Goal: Find specific page/section: Find specific page/section

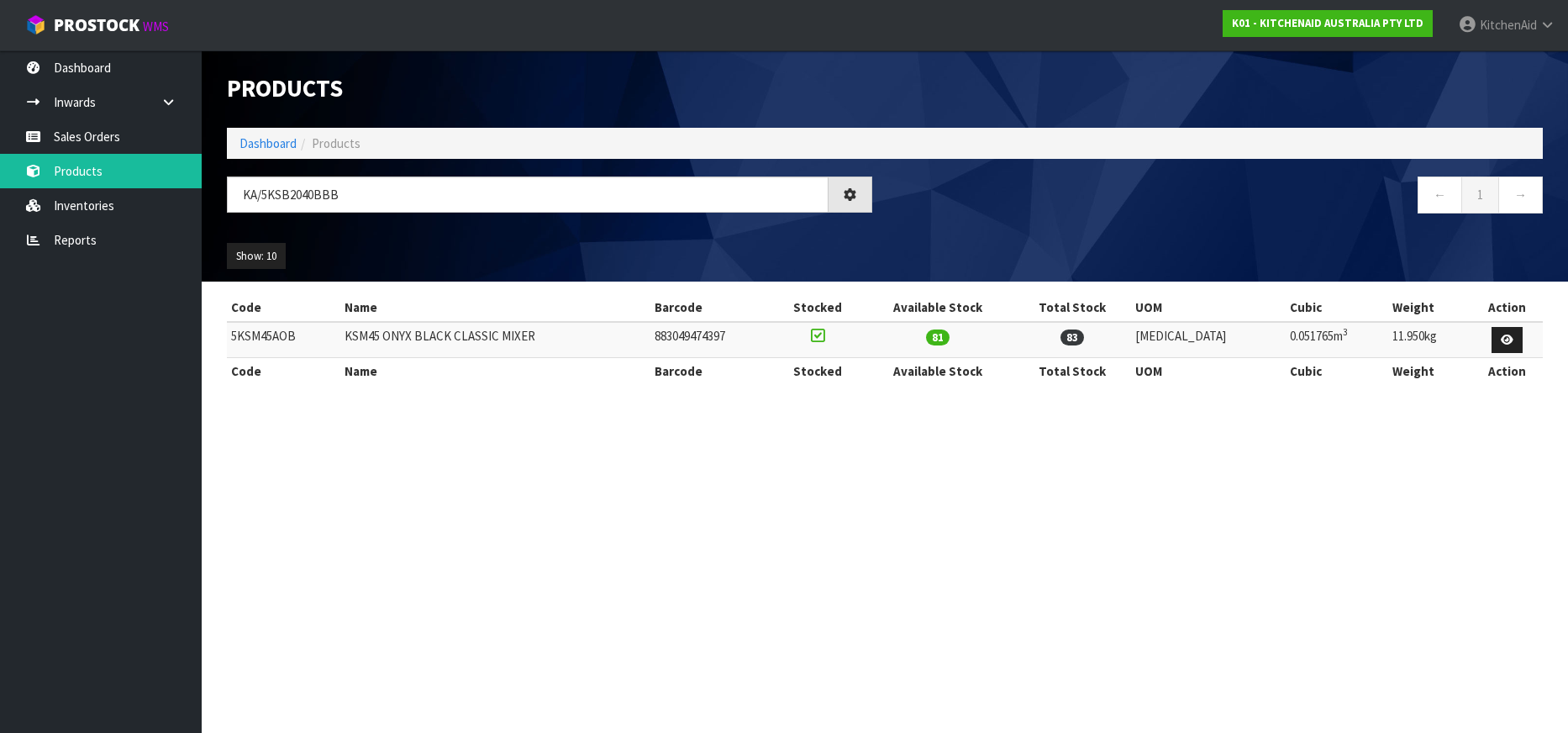
drag, startPoint x: 261, startPoint y: 196, endPoint x: 233, endPoint y: 194, distance: 28.1
click at [233, 194] on input "KA/5KSB2040BBB" at bounding box center [528, 194] width 602 height 36
drag, startPoint x: 244, startPoint y: 196, endPoint x: 227, endPoint y: 195, distance: 17.0
click at [227, 195] on input "5KSB2040BBB" at bounding box center [528, 194] width 602 height 36
click at [323, 193] on input "5KSB2040BBB" at bounding box center [528, 194] width 602 height 36
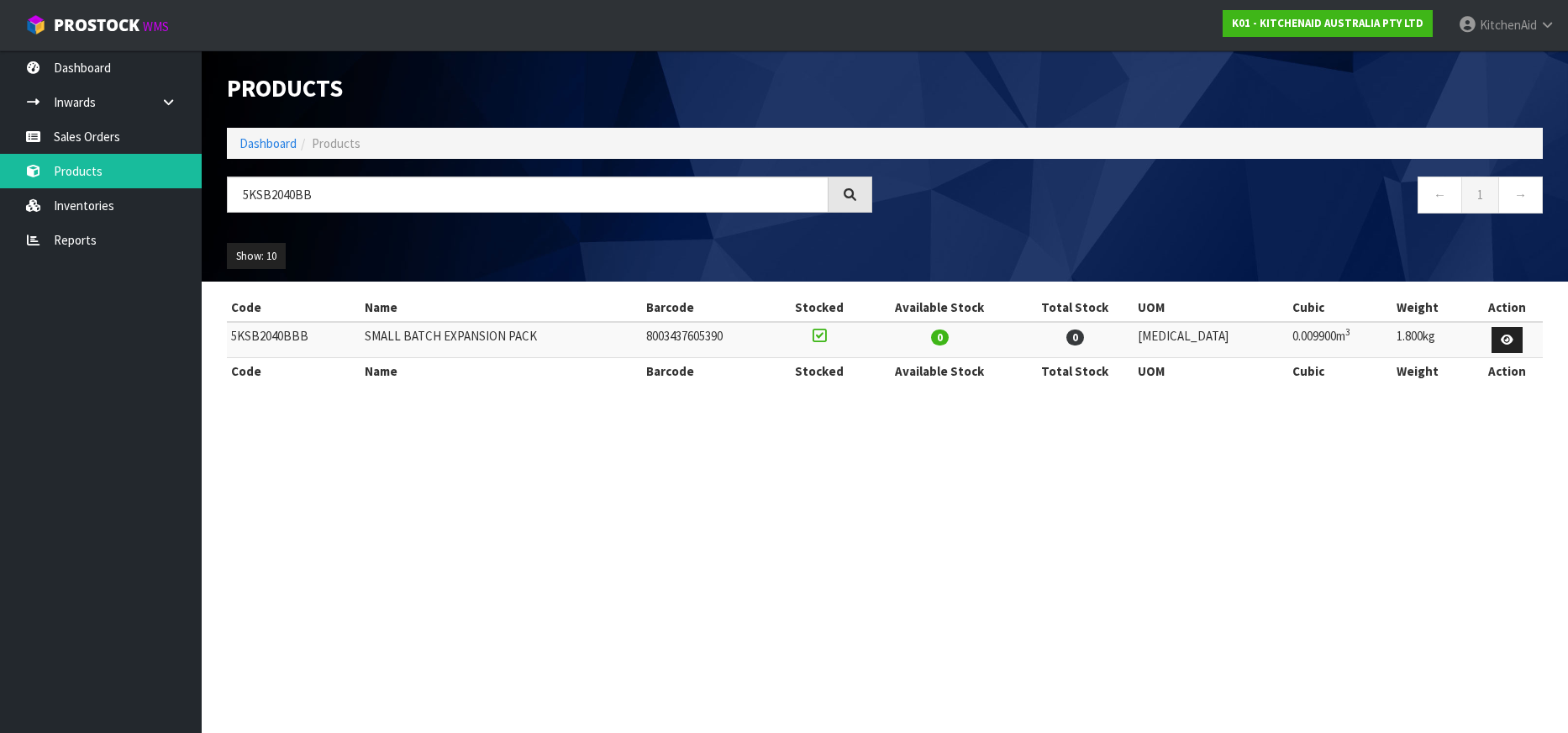
click at [254, 335] on td "5KSB2040BBB" at bounding box center [294, 340] width 134 height 36
copy td "5KSB2040BBB"
click at [269, 196] on input "5KSB2040BB" at bounding box center [528, 194] width 602 height 36
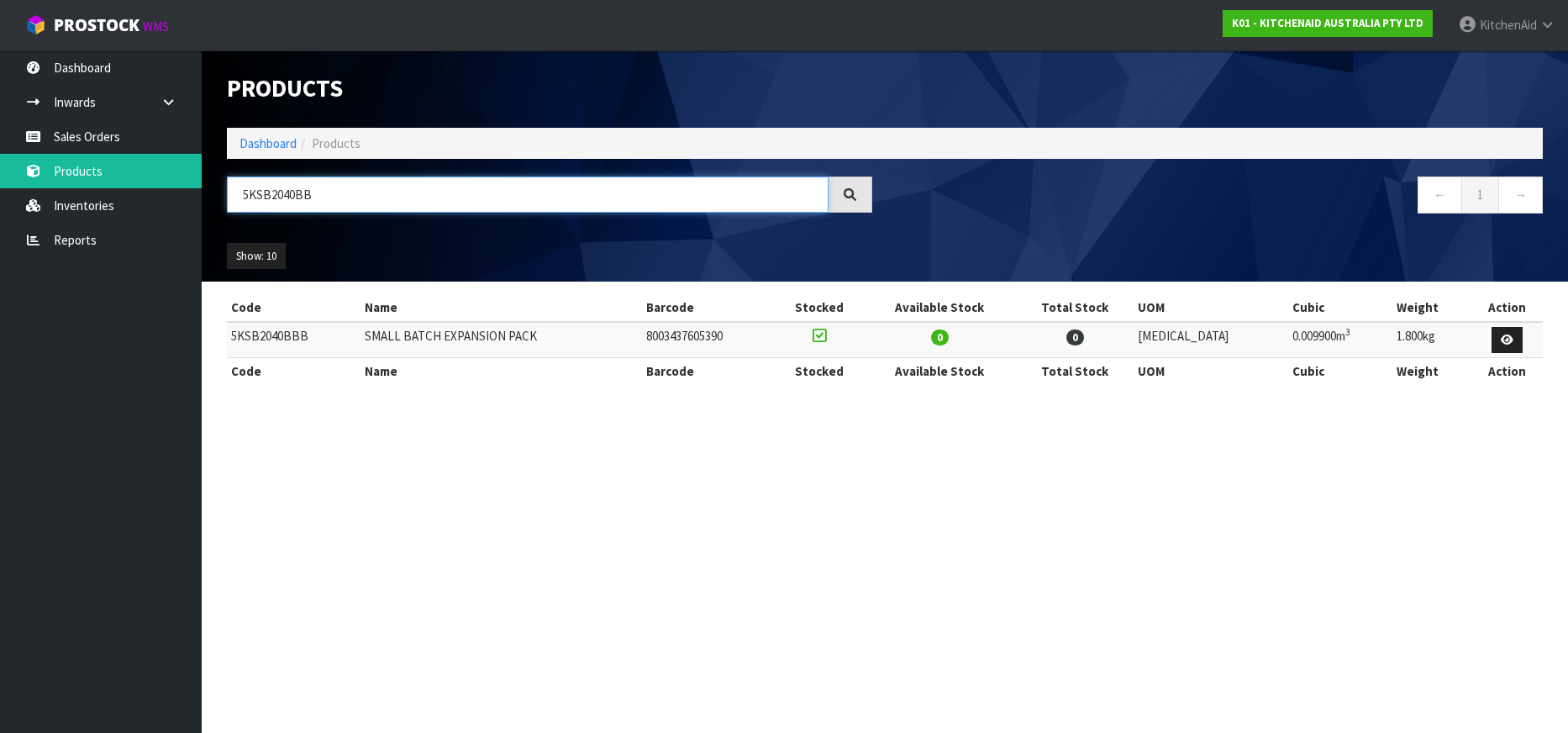
paste input "KA/KSMPRA"
drag, startPoint x: 263, startPoint y: 196, endPoint x: 204, endPoint y: 191, distance: 59.2
click at [204, 191] on header "Products Import Products Drop file here to import csv template Dashboard Produc…" at bounding box center [884, 165] width 1367 height 231
click at [249, 192] on input "KSMPRA" at bounding box center [528, 194] width 602 height 36
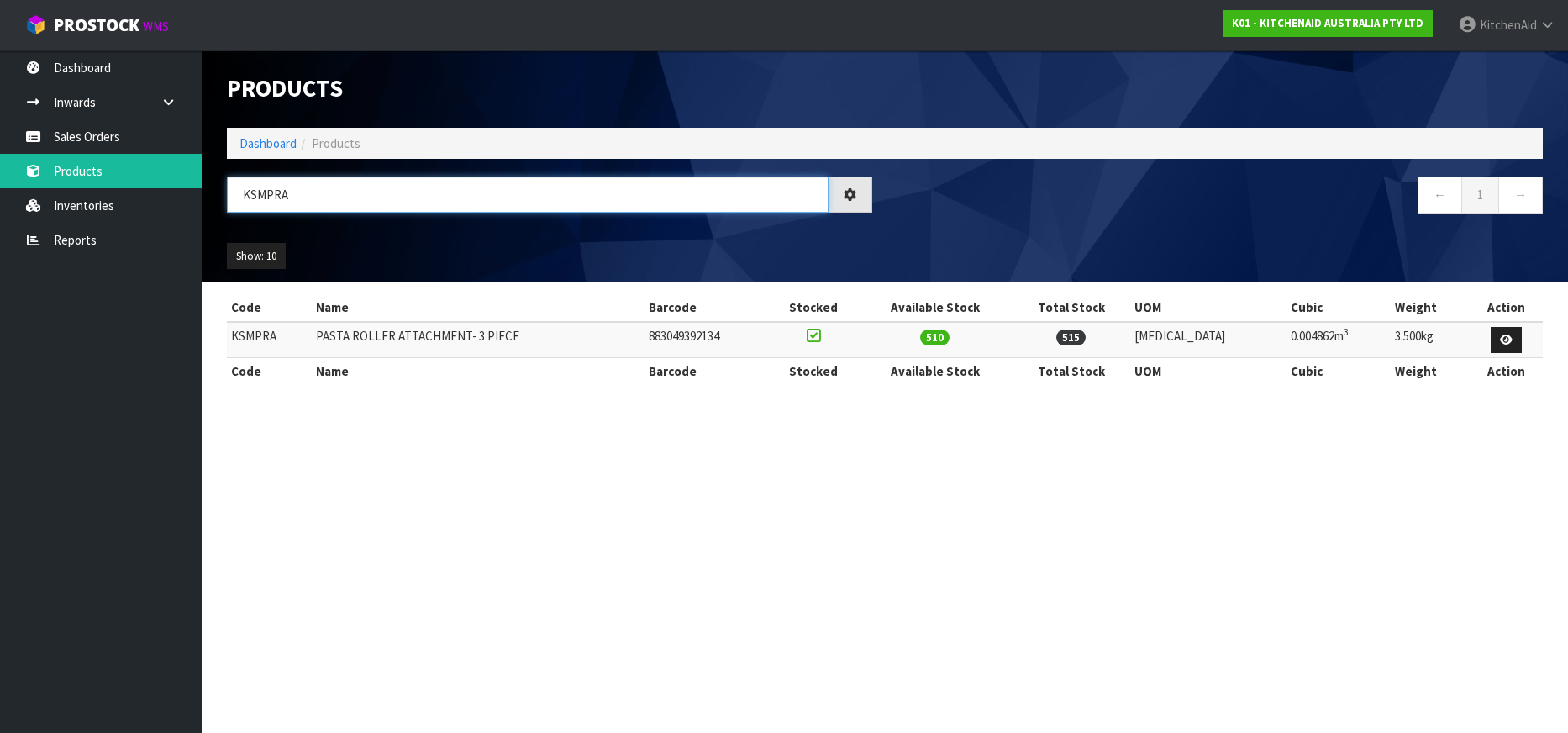
click at [257, 201] on input "KSMPRA" at bounding box center [528, 194] width 602 height 36
paste input "A/KSM5GB"
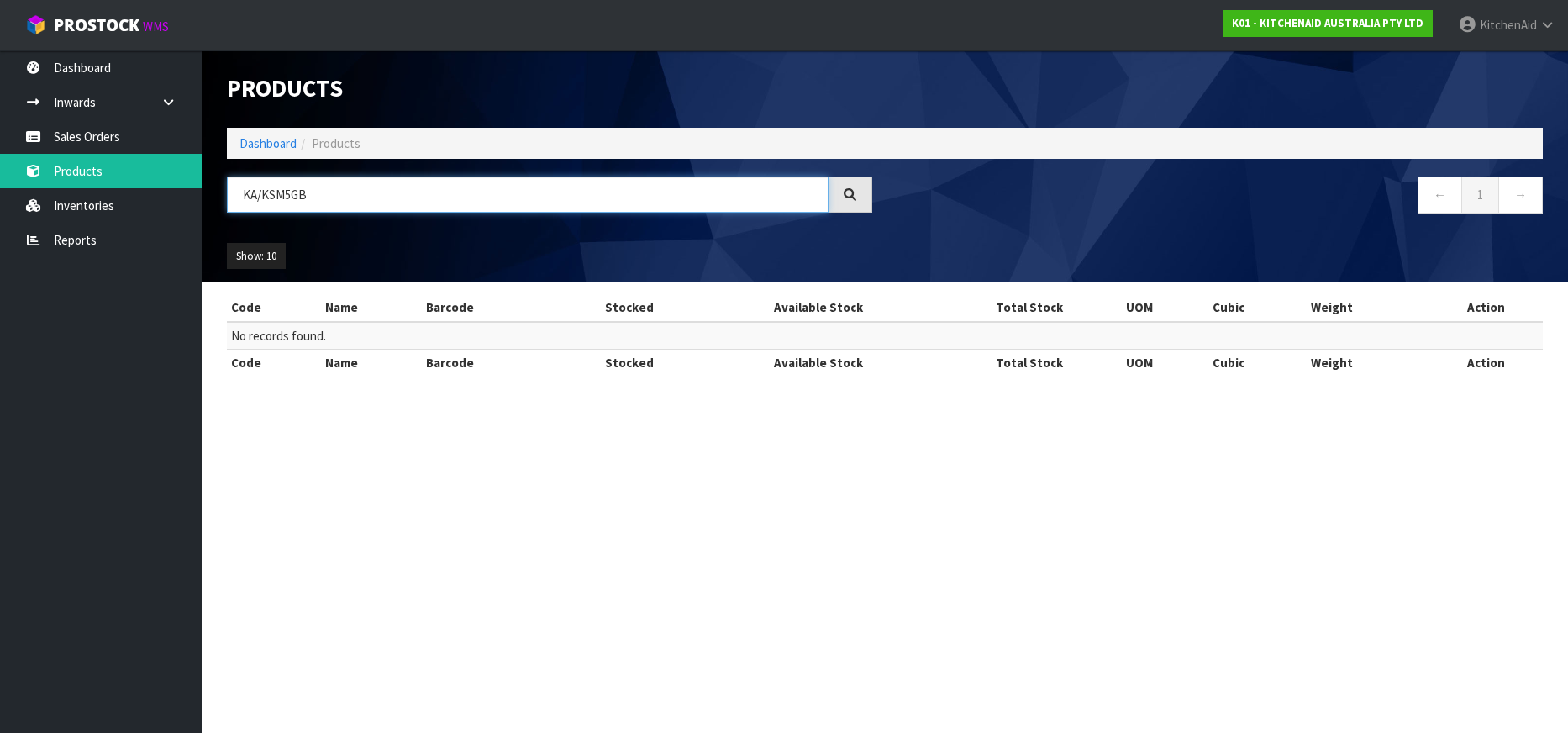
drag, startPoint x: 262, startPoint y: 196, endPoint x: 239, endPoint y: 194, distance: 23.1
click at [239, 194] on input "KA/KSM5GB" at bounding box center [528, 194] width 602 height 36
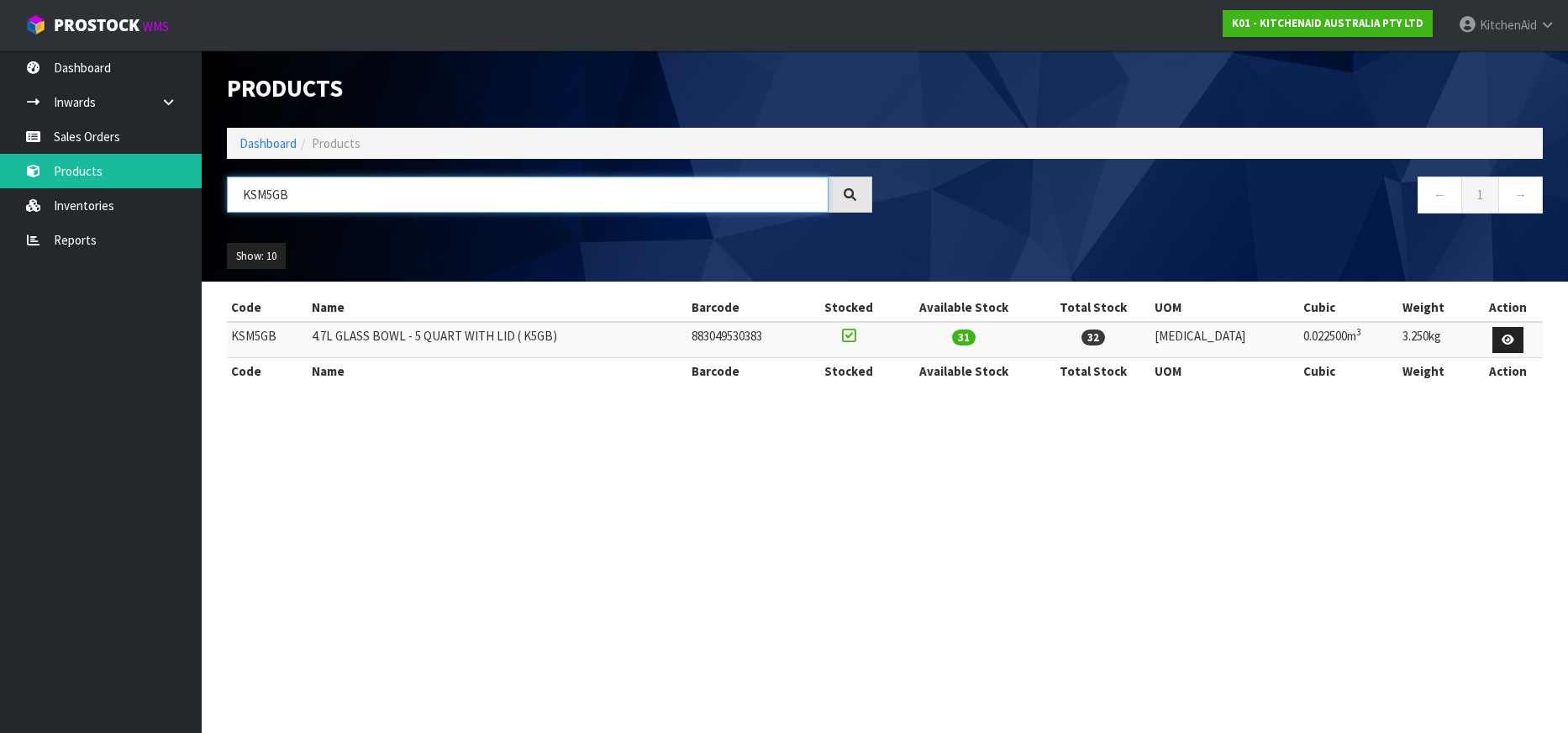
click at [266, 196] on input "KSM5GB" at bounding box center [528, 194] width 602 height 36
click at [261, 194] on input "KSM5GB" at bounding box center [528, 194] width 602 height 36
paste input "A/KB3SS"
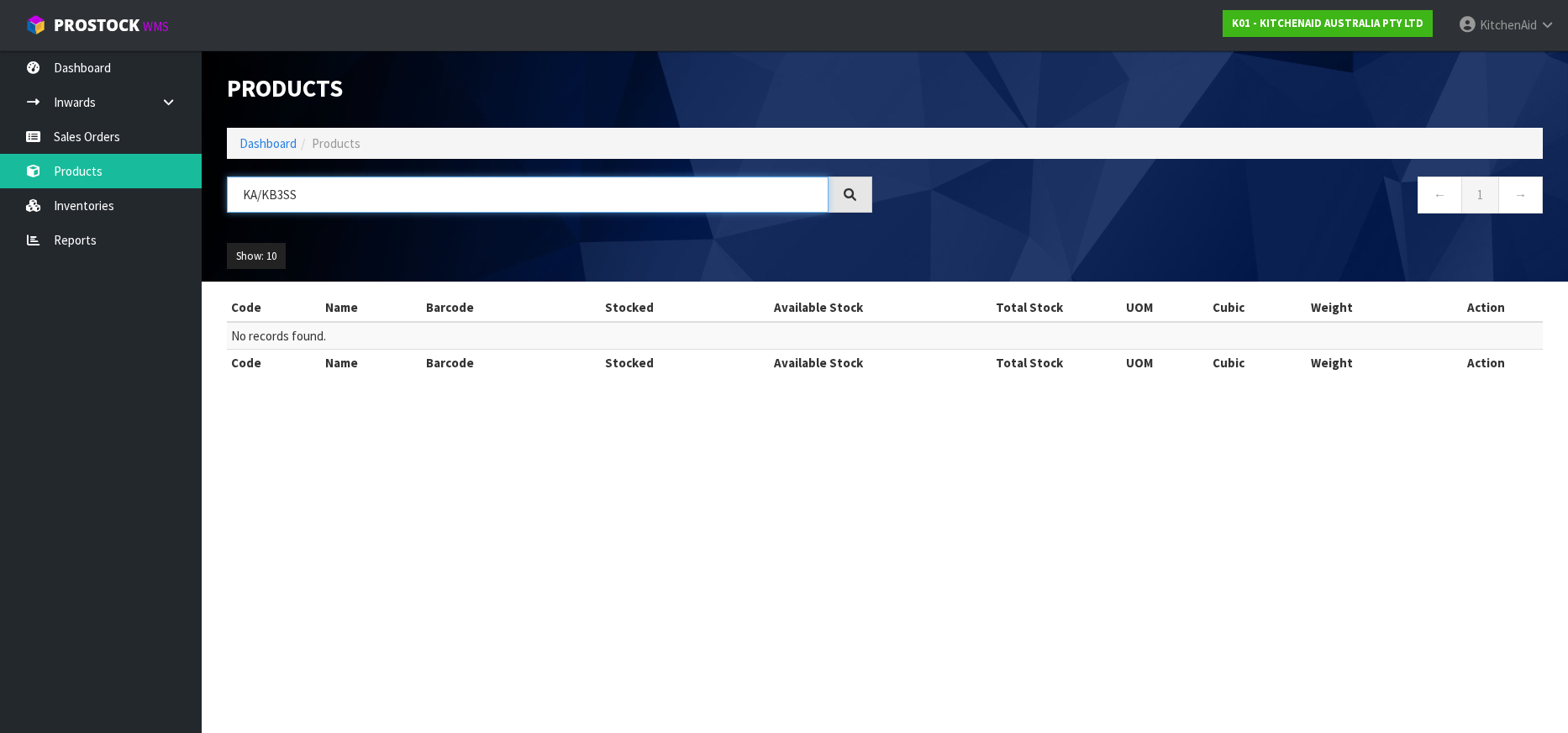
drag, startPoint x: 261, startPoint y: 195, endPoint x: 235, endPoint y: 194, distance: 26.0
click at [235, 194] on input "KA/KB3SS" at bounding box center [528, 194] width 602 height 36
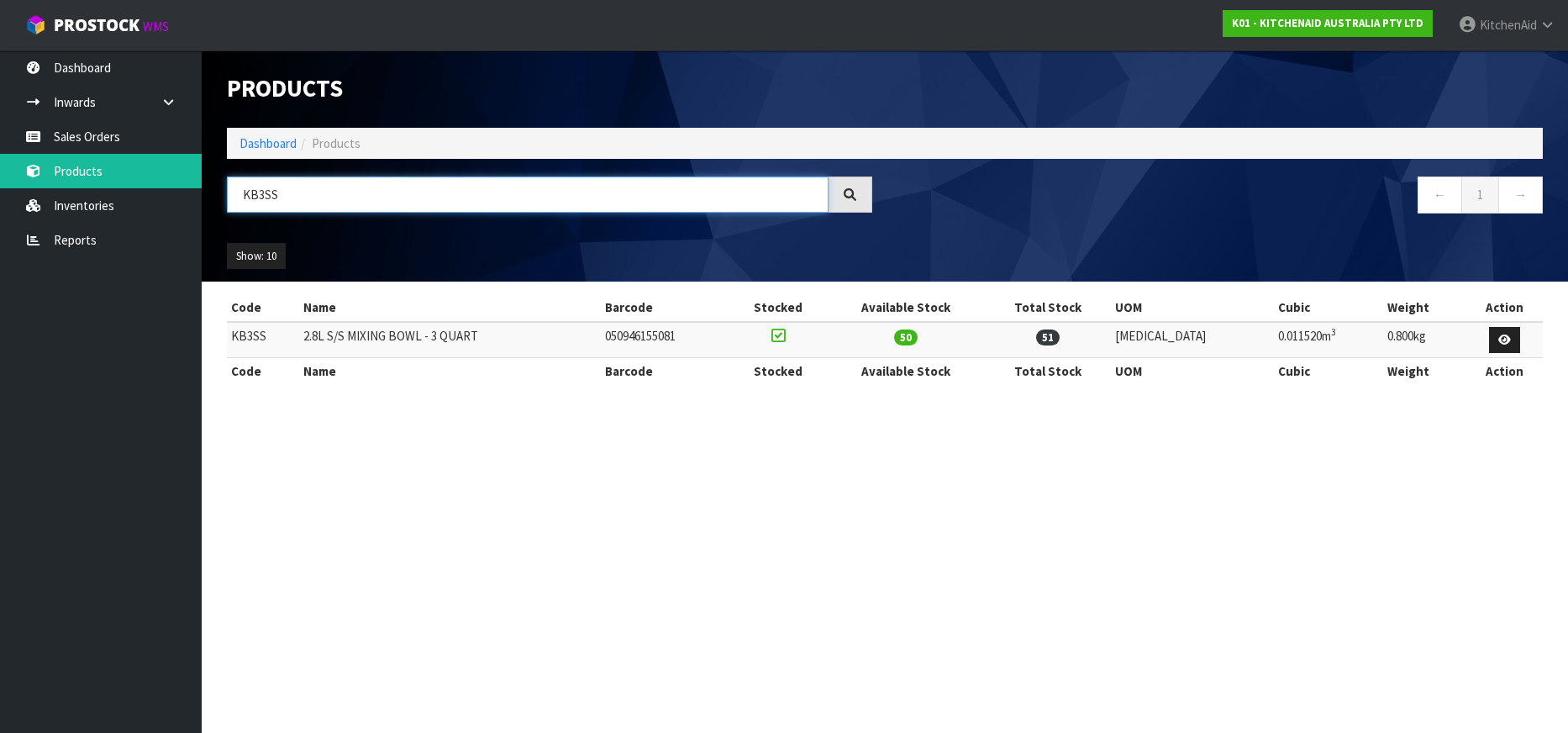
drag, startPoint x: 285, startPoint y: 195, endPoint x: 231, endPoint y: 198, distance: 54.1
click at [232, 194] on input "KB3SS" at bounding box center [528, 194] width 602 height 36
click at [269, 196] on input "KB3SS" at bounding box center [528, 194] width 602 height 36
paste input "A/5KEK1701AAC"
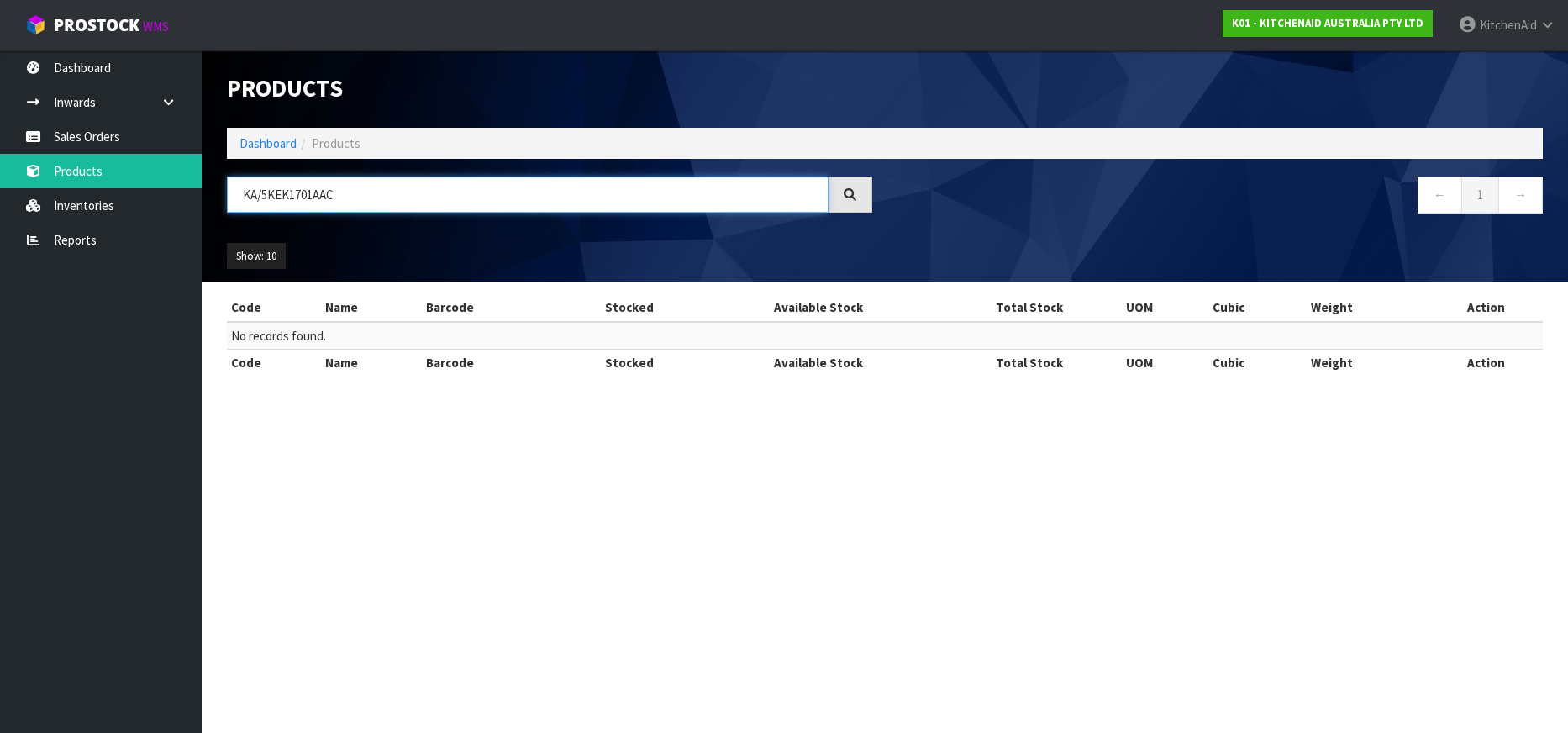
drag, startPoint x: 264, startPoint y: 191, endPoint x: 229, endPoint y: 189, distance: 35.1
click at [229, 188] on input "KA/5KEK1701AAC" at bounding box center [528, 194] width 602 height 36
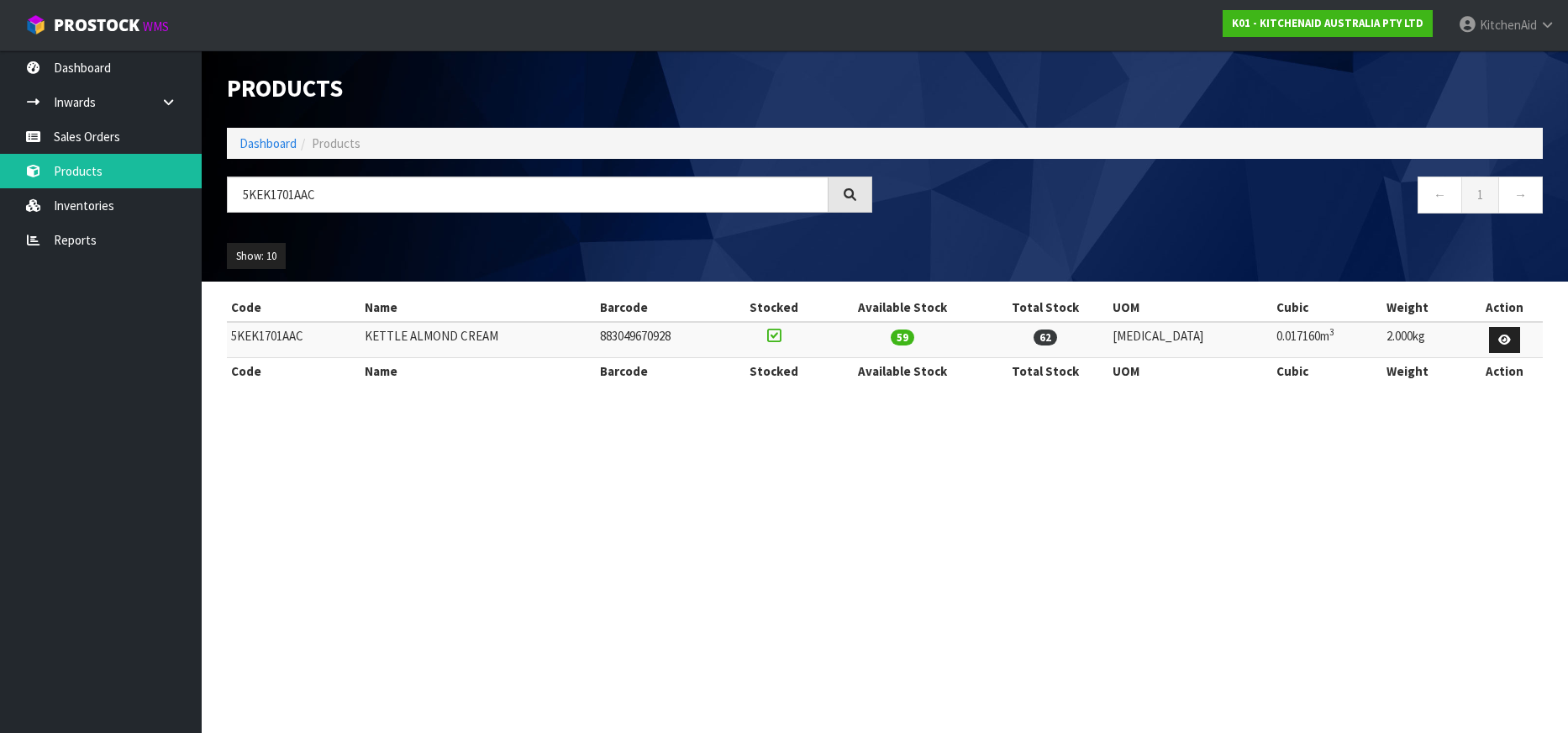
click at [266, 333] on td "5KEK1701AAC" at bounding box center [294, 340] width 134 height 36
drag, startPoint x: 324, startPoint y: 196, endPoint x: 233, endPoint y: 196, distance: 91.0
click at [233, 196] on input "5KEK1701AAC" at bounding box center [528, 194] width 602 height 36
click at [274, 193] on input "5KEK1701AAC" at bounding box center [528, 194] width 602 height 36
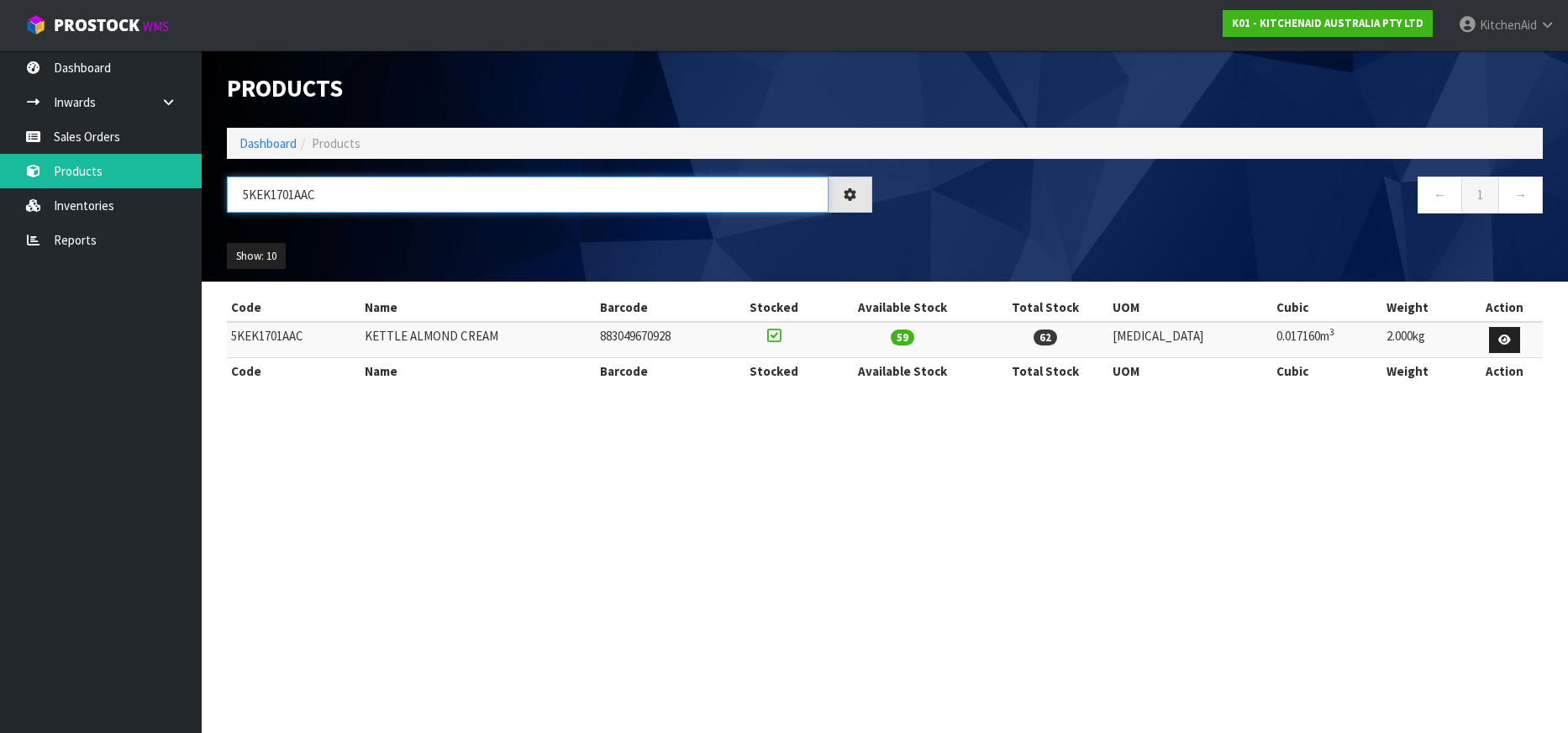
paste input "KA/5KMT2109ABK"
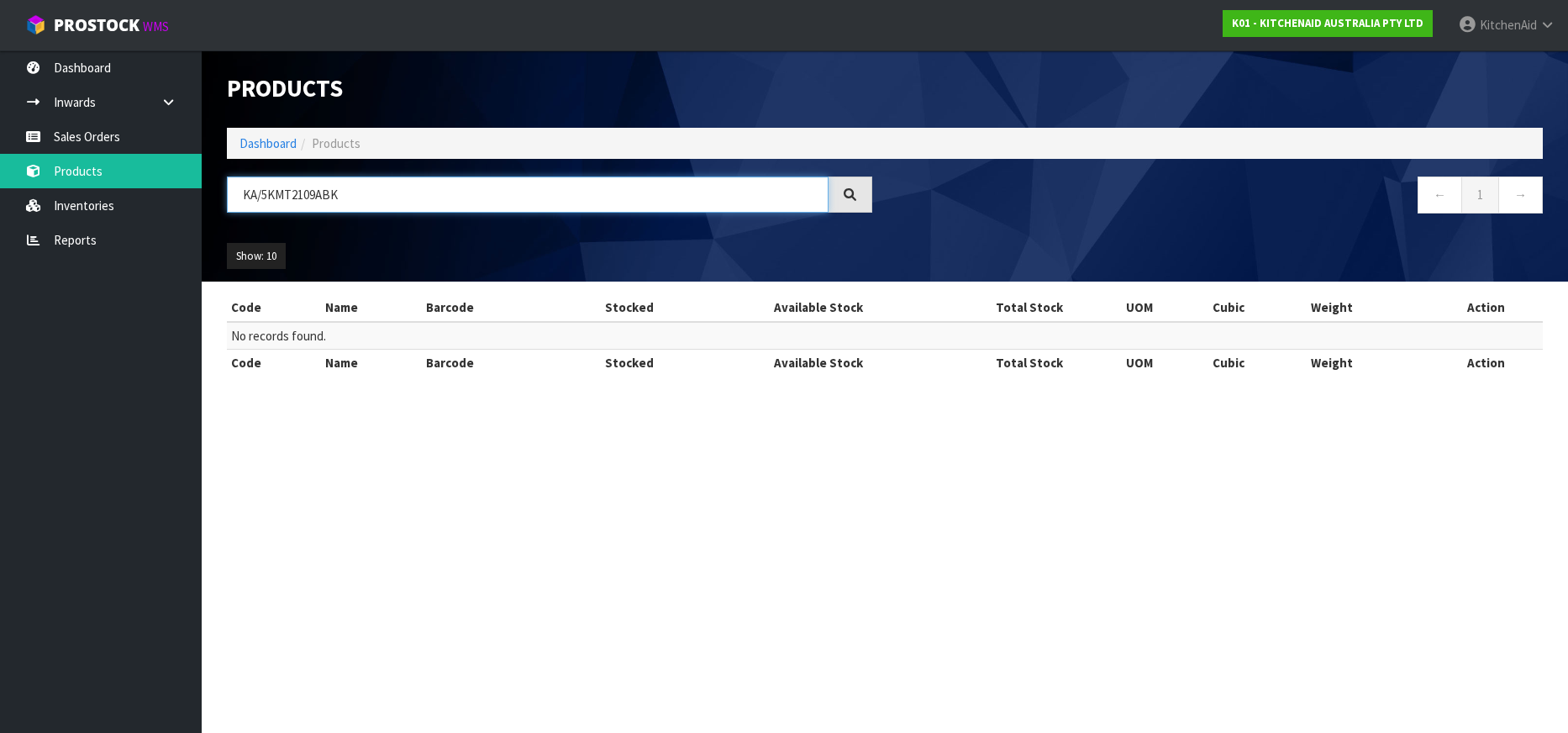
drag, startPoint x: 260, startPoint y: 195, endPoint x: 238, endPoint y: 195, distance: 22.0
click at [238, 195] on input "KA/5KMT2109ABK" at bounding box center [528, 194] width 602 height 36
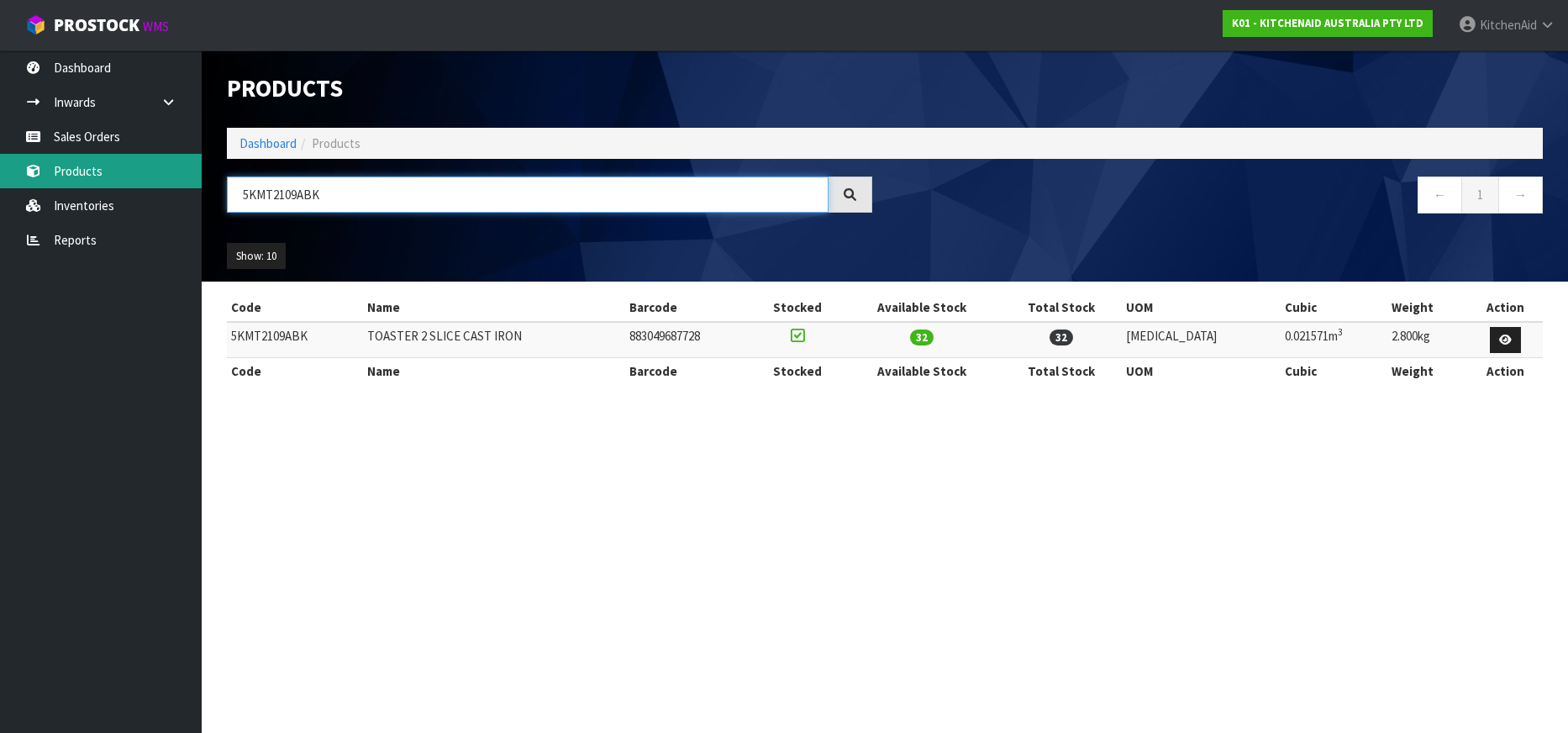
drag, startPoint x: 327, startPoint y: 196, endPoint x: 192, endPoint y: 184, distance: 135.5
click at [192, 184] on body "Toggle navigation ProStock WMS K01 - KITCHENAID AUSTRALIA PTY LTD [GEOGRAPHIC_D…" at bounding box center [784, 366] width 1568 height 733
click at [265, 195] on input "5KMT2109ABK" at bounding box center [528, 194] width 602 height 36
paste input "KA/5KMT2109ABM"
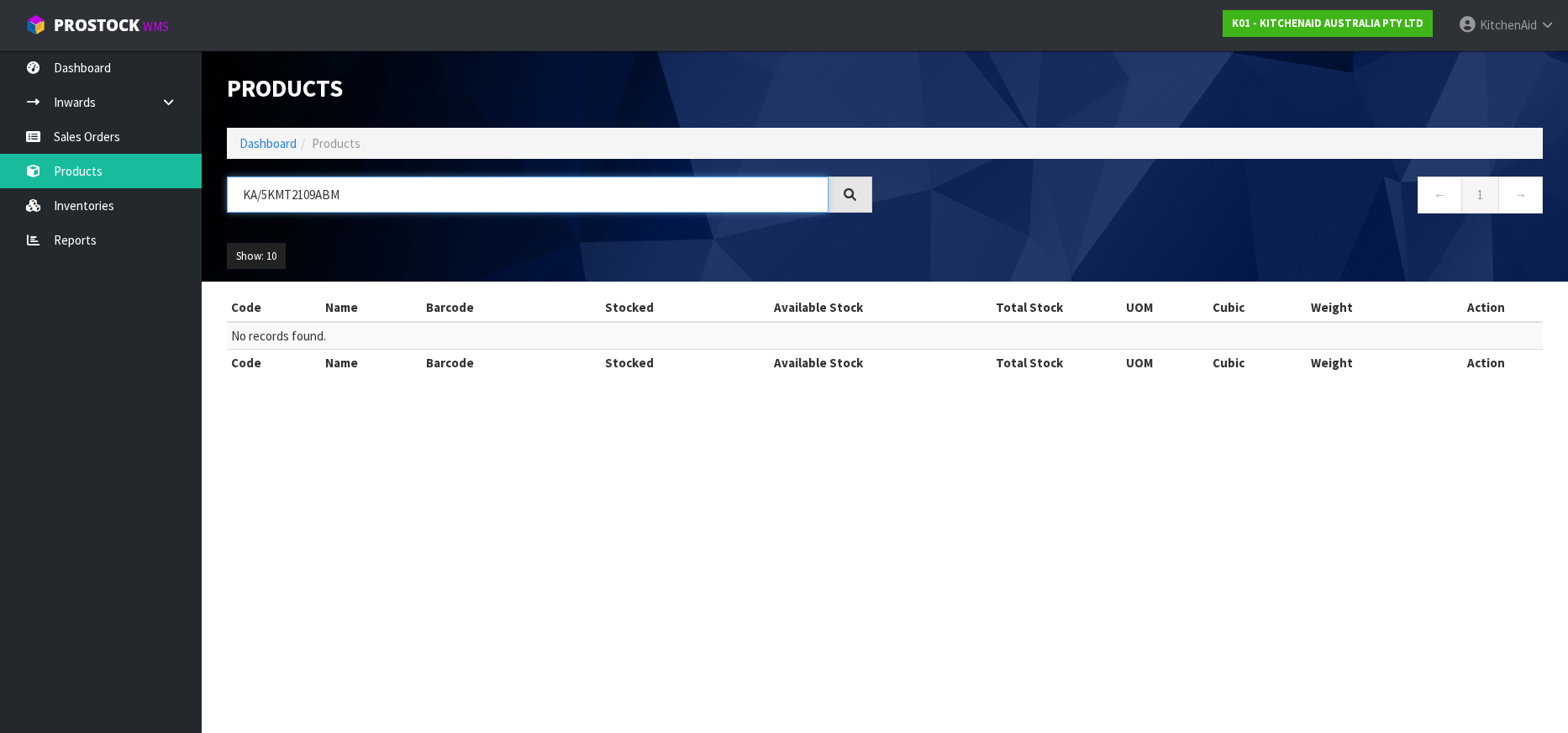
drag, startPoint x: 261, startPoint y: 194, endPoint x: 234, endPoint y: 194, distance: 27.0
click at [234, 194] on input "KA/5KMT2109ABM" at bounding box center [528, 194] width 602 height 36
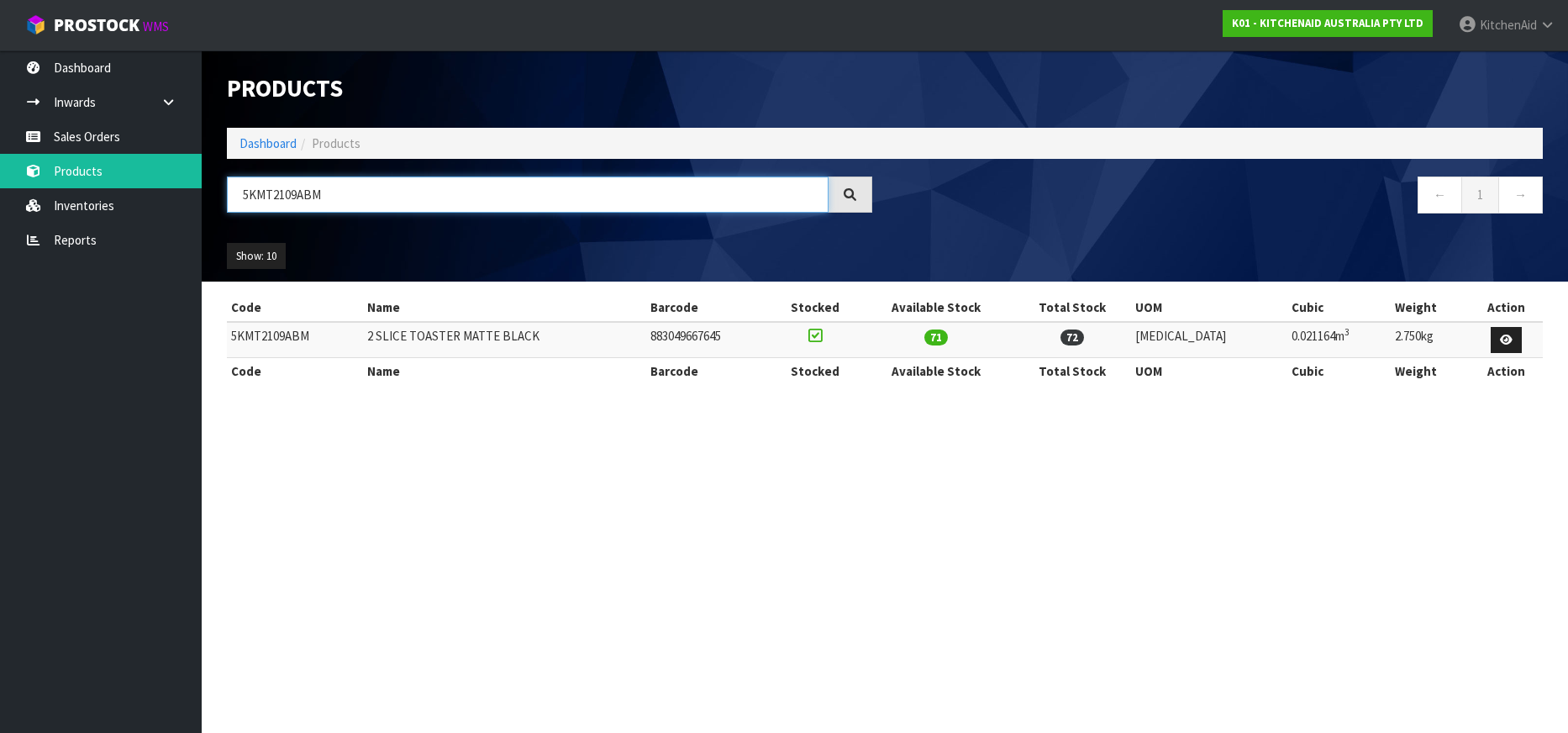
click at [264, 196] on input "5KMT2109ABM" at bounding box center [528, 194] width 602 height 36
click at [270, 191] on input "5KMT2109ABM" at bounding box center [528, 194] width 602 height 36
paste input "KA/5KSBR200A"
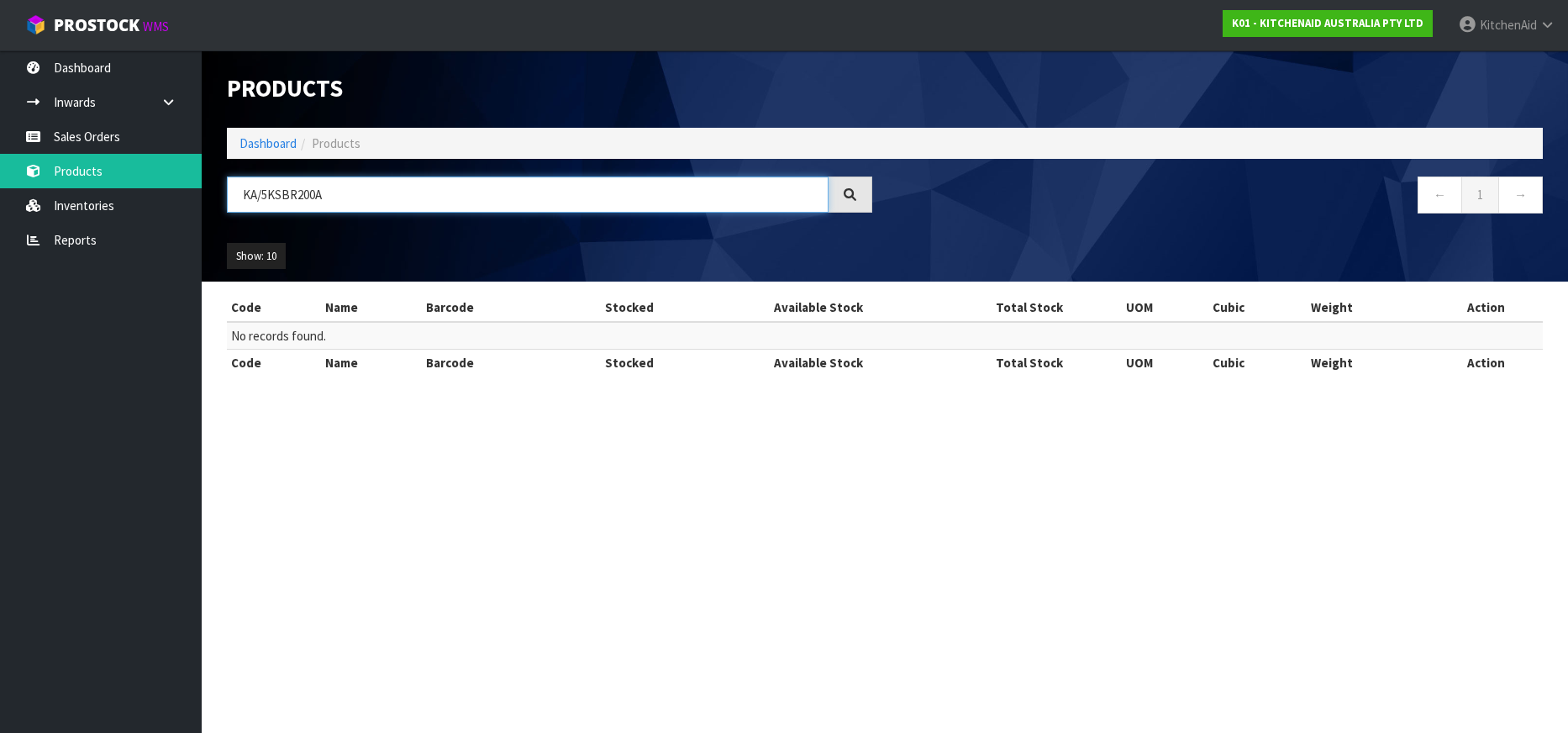
drag, startPoint x: 260, startPoint y: 194, endPoint x: 241, endPoint y: 194, distance: 19.0
click at [241, 194] on input "KA/5KSBR200A" at bounding box center [528, 194] width 602 height 36
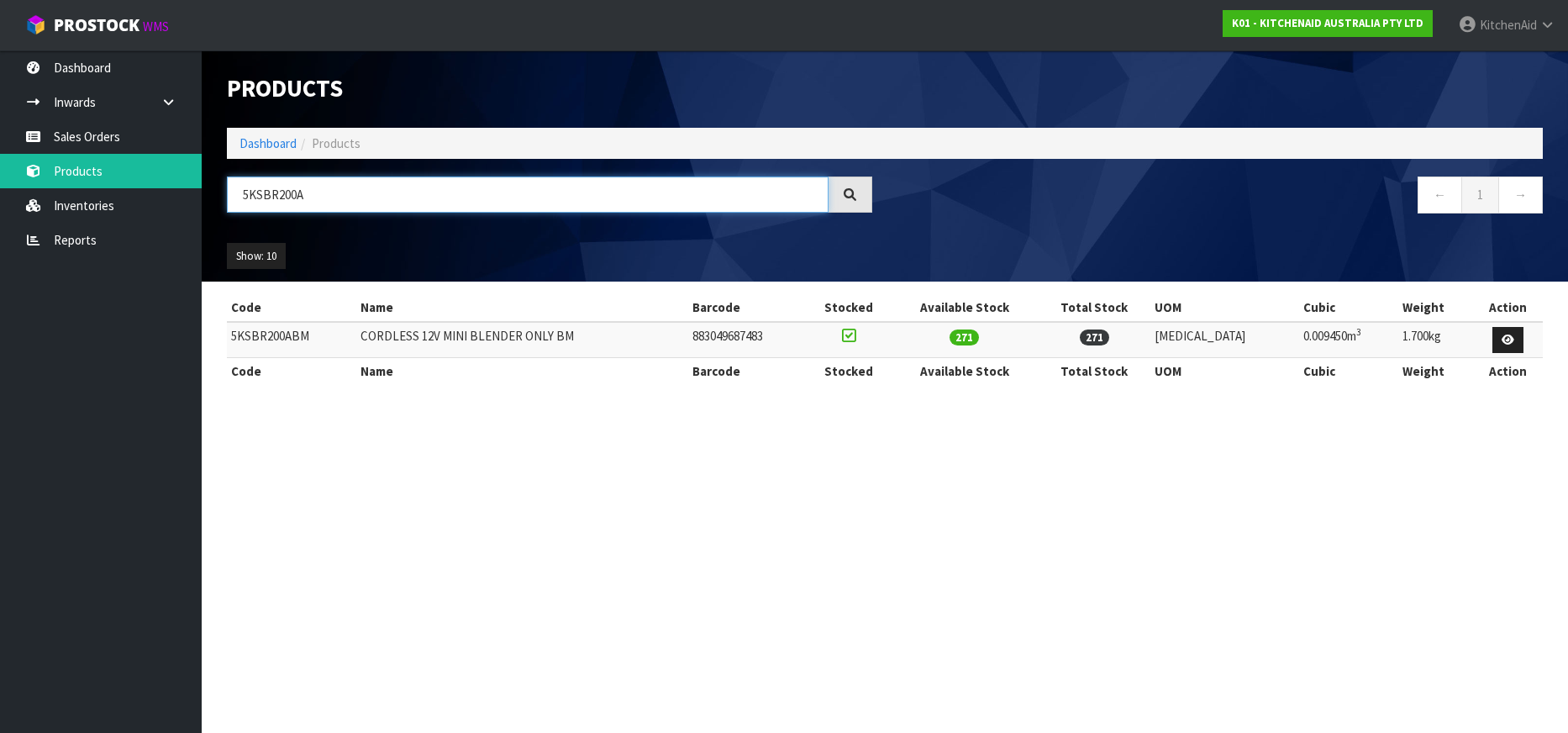
click at [266, 192] on input "5KSBR200A" at bounding box center [528, 194] width 602 height 36
click at [253, 190] on input "5KSBR200A" at bounding box center [528, 194] width 602 height 36
click at [253, 189] on input "5KSBR200A" at bounding box center [528, 194] width 602 height 36
paste input "KA/5KSMTHPS"
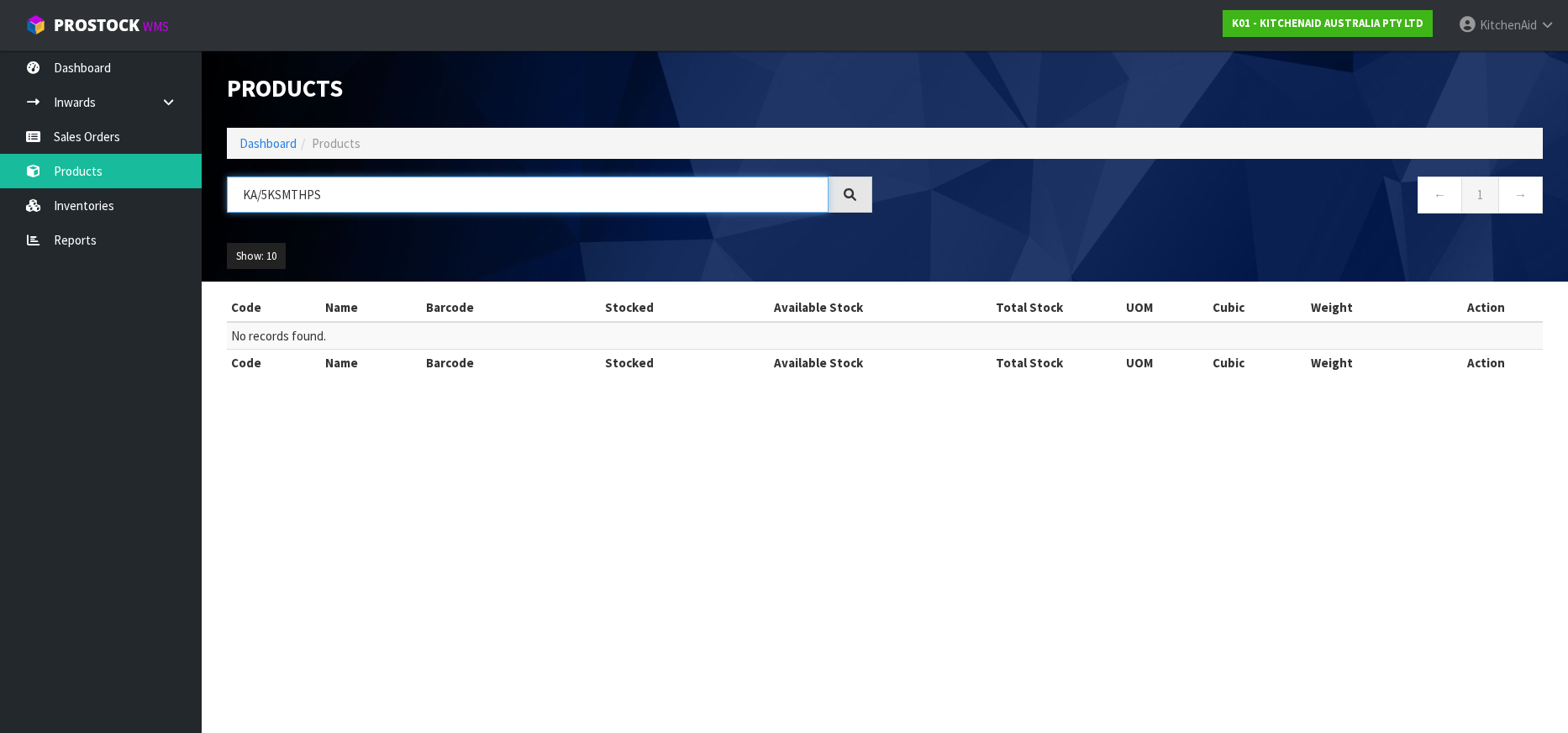
drag, startPoint x: 263, startPoint y: 188, endPoint x: 204, endPoint y: 187, distance: 59.0
click at [204, 187] on header "Products Import Products Drop file here to import csv template Dashboard Produc…" at bounding box center [884, 165] width 1367 height 231
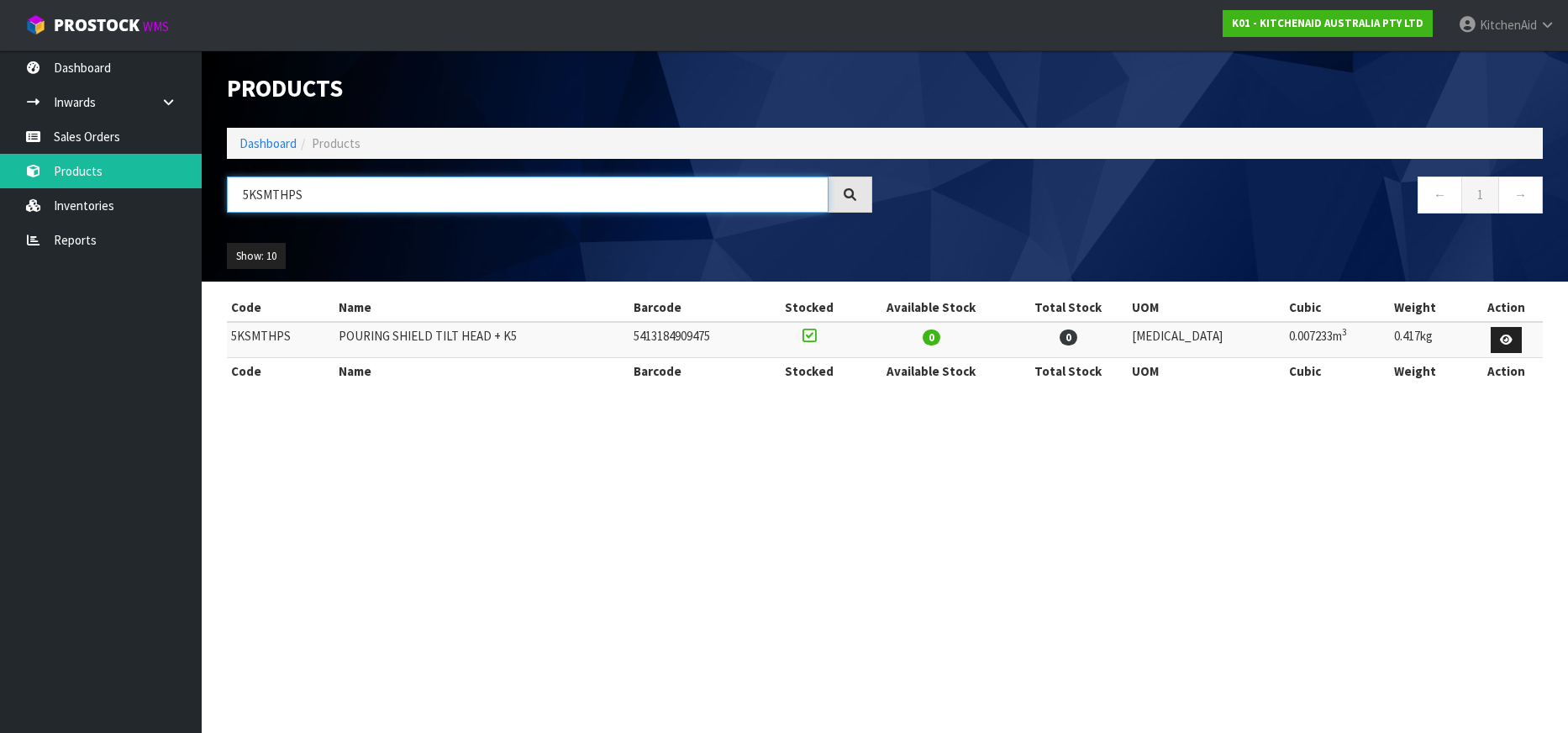
click at [272, 195] on input "5KSMTHPS" at bounding box center [528, 194] width 602 height 36
click at [267, 198] on input "5KSMTHPS" at bounding box center [528, 194] width 602 height 36
paste input "KA/5KSMPB5"
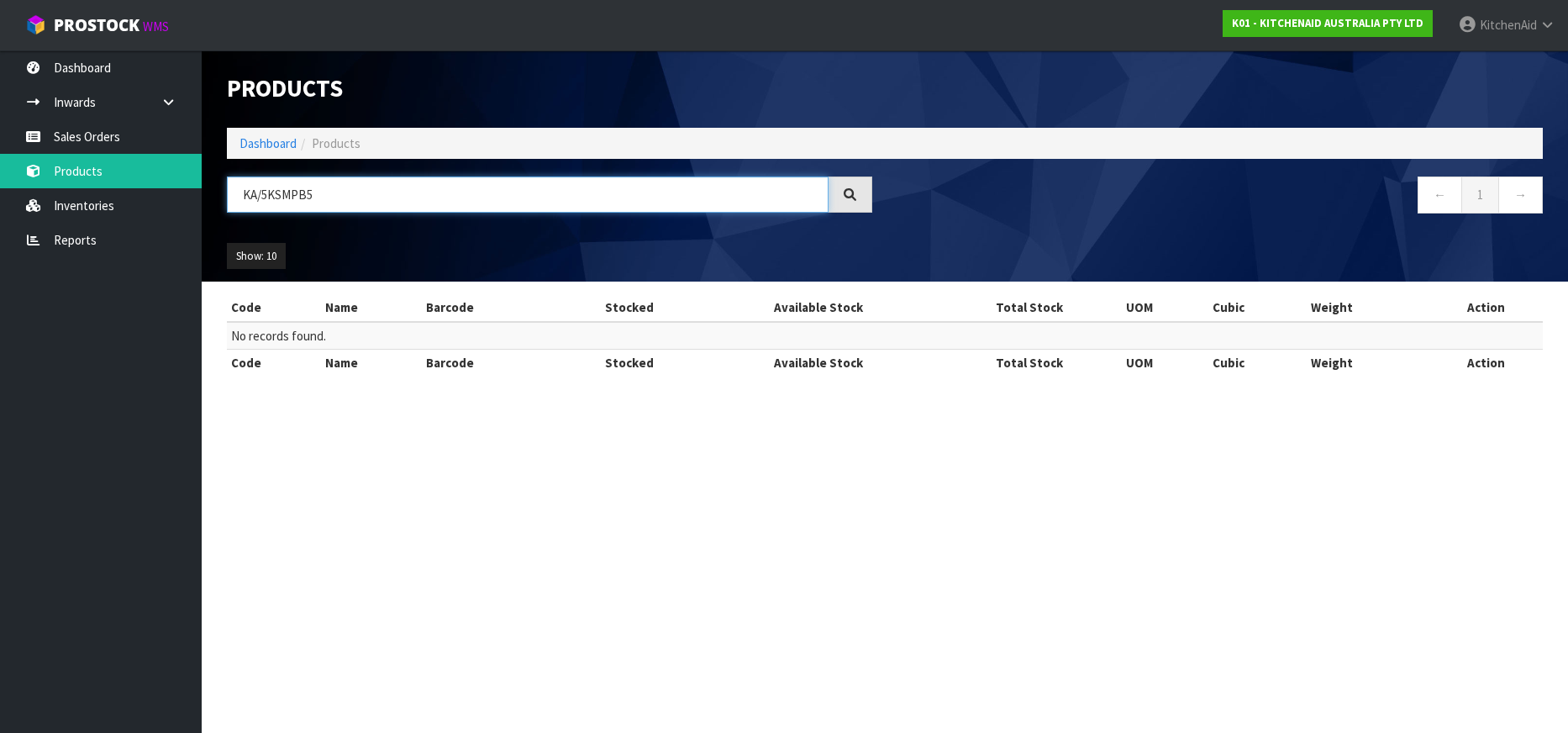
drag, startPoint x: 263, startPoint y: 198, endPoint x: 245, endPoint y: 196, distance: 18.1
click at [245, 196] on input "KA/5KSMPB5" at bounding box center [528, 194] width 602 height 36
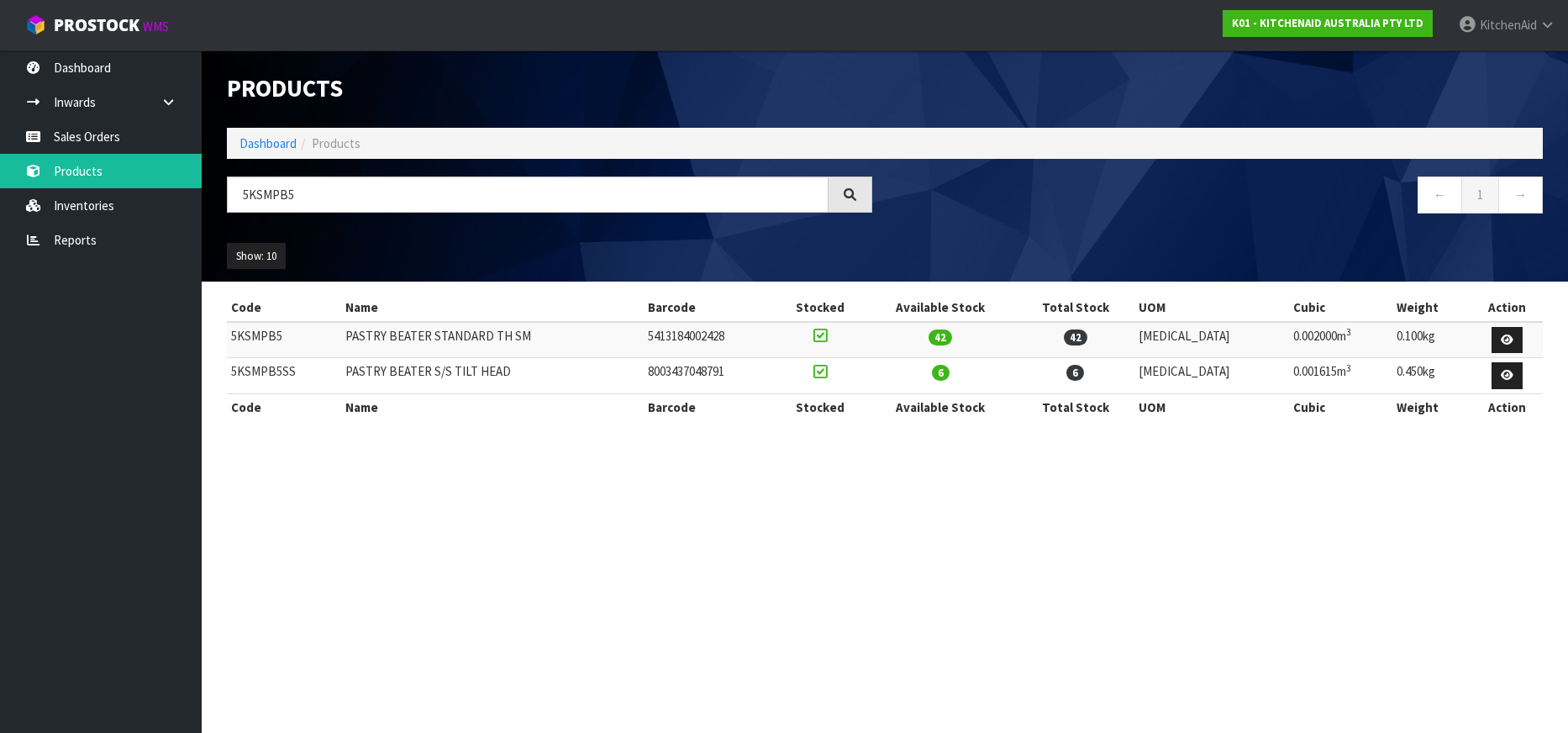
click at [260, 338] on td "5KSMPB5" at bounding box center [284, 340] width 114 height 36
copy td "5KSMPB5"
click at [260, 196] on input "5KSMPB5" at bounding box center [528, 194] width 602 height 36
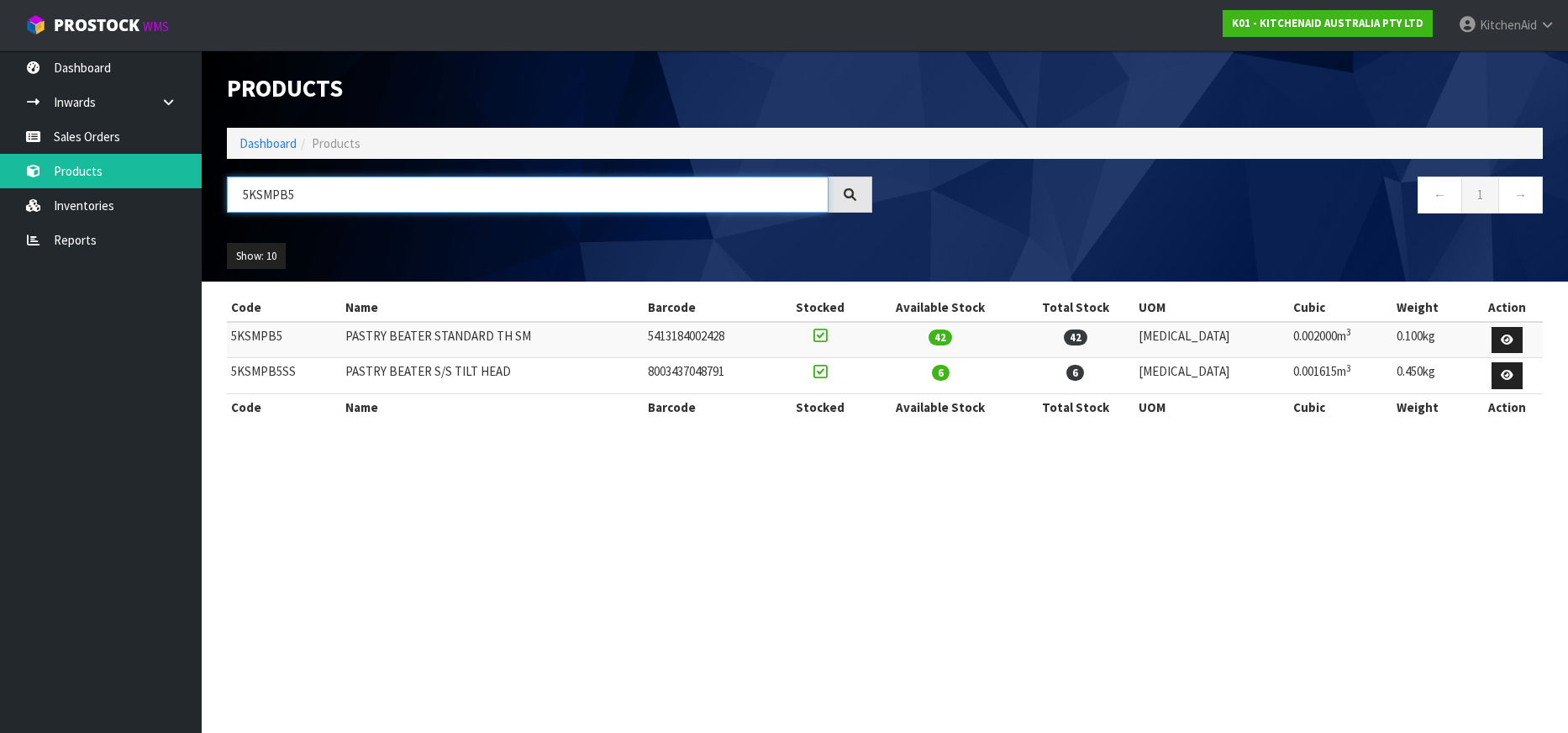
paste input "KA/5KSBR200A"
drag, startPoint x: 264, startPoint y: 196, endPoint x: 241, endPoint y: 192, distance: 23.3
click at [241, 192] on input "KA/5KSBR200A" at bounding box center [528, 194] width 602 height 36
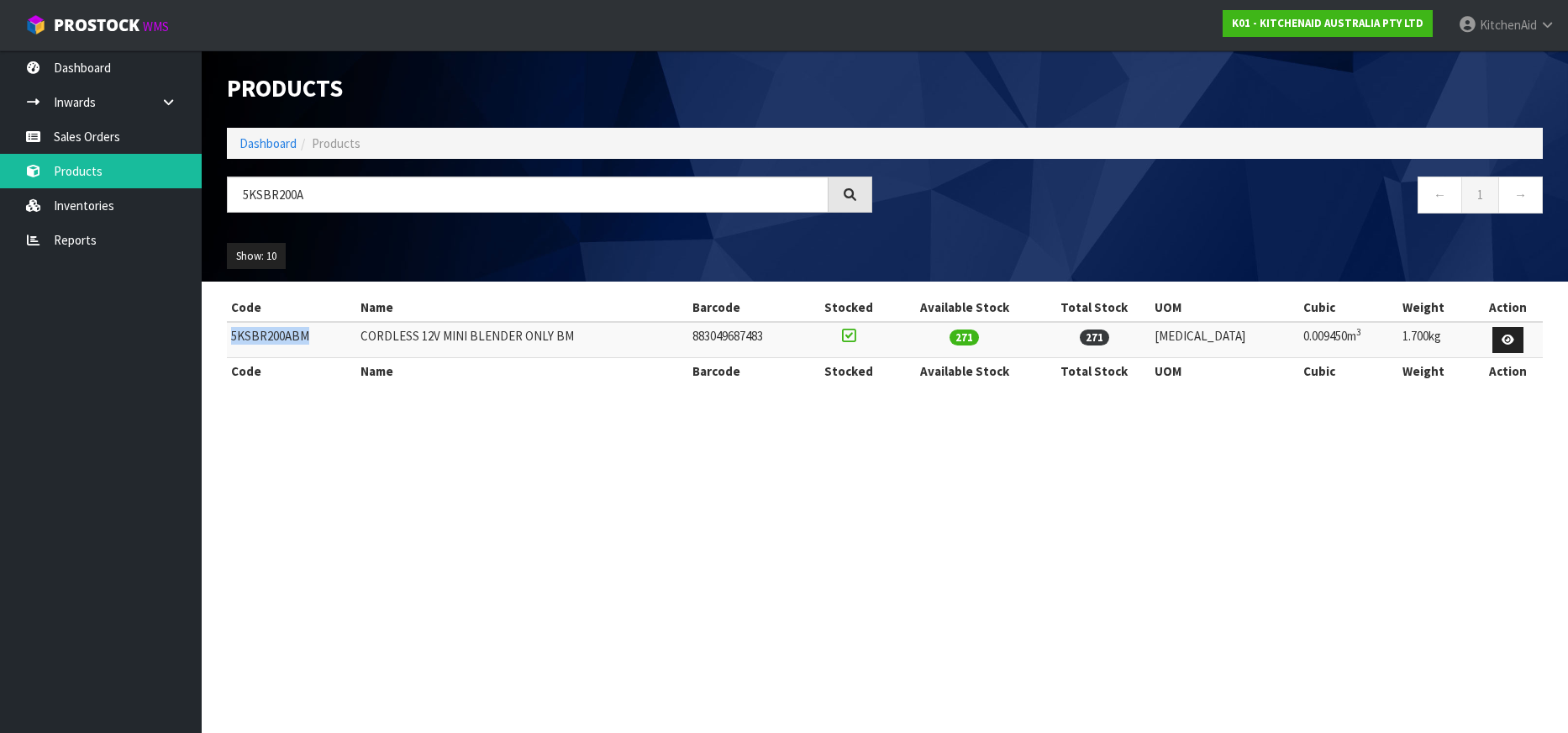
drag, startPoint x: 311, startPoint y: 339, endPoint x: 231, endPoint y: 339, distance: 80.0
click at [231, 339] on td "5KSBR200ABM" at bounding box center [291, 340] width 129 height 36
click at [270, 194] on input "5KSBR200A" at bounding box center [528, 194] width 602 height 36
paste input "KA/5KSMPB5"
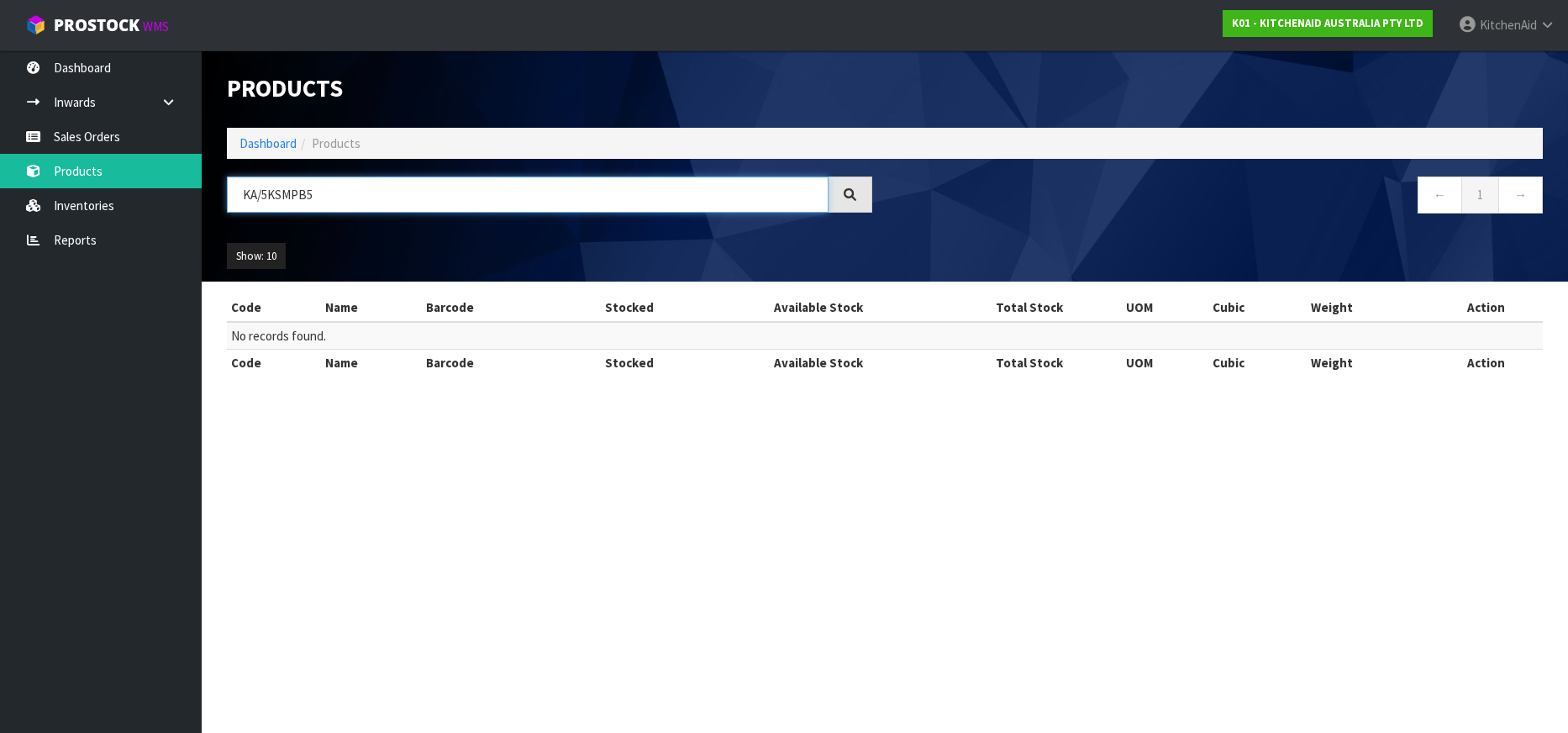
drag, startPoint x: 263, startPoint y: 195, endPoint x: 236, endPoint y: 200, distance: 27.5
click at [233, 194] on input "KA/5KSMPB5" at bounding box center [528, 194] width 602 height 36
click at [270, 201] on input "5KSMPB5" at bounding box center [528, 194] width 602 height 36
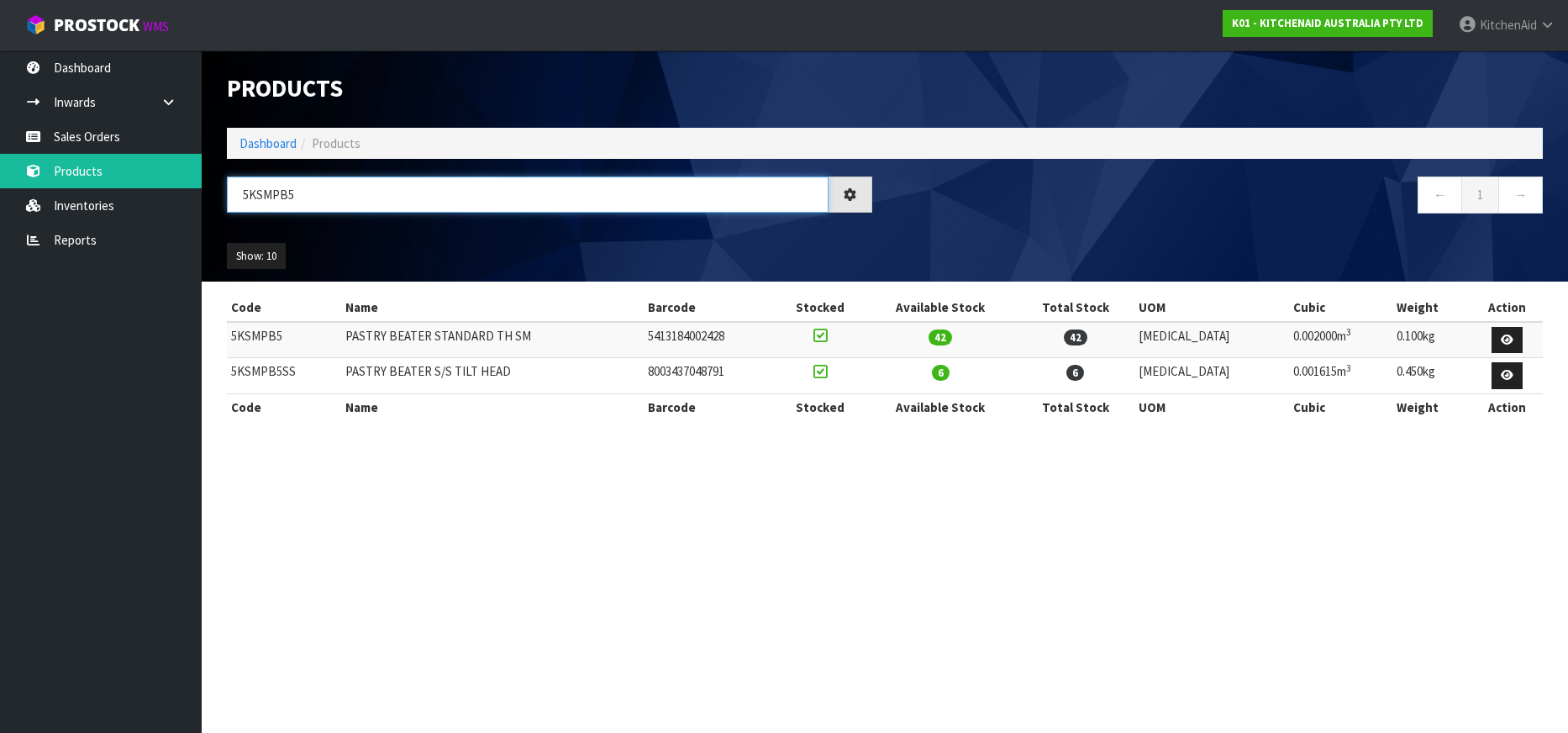
click at [261, 202] on input "5KSMPB5" at bounding box center [528, 194] width 602 height 36
paste input "KA/5KSMB70"
drag, startPoint x: 261, startPoint y: 201, endPoint x: 234, endPoint y: 203, distance: 27.1
click at [224, 196] on div "KA/5KSMB70" at bounding box center [550, 201] width 670 height 48
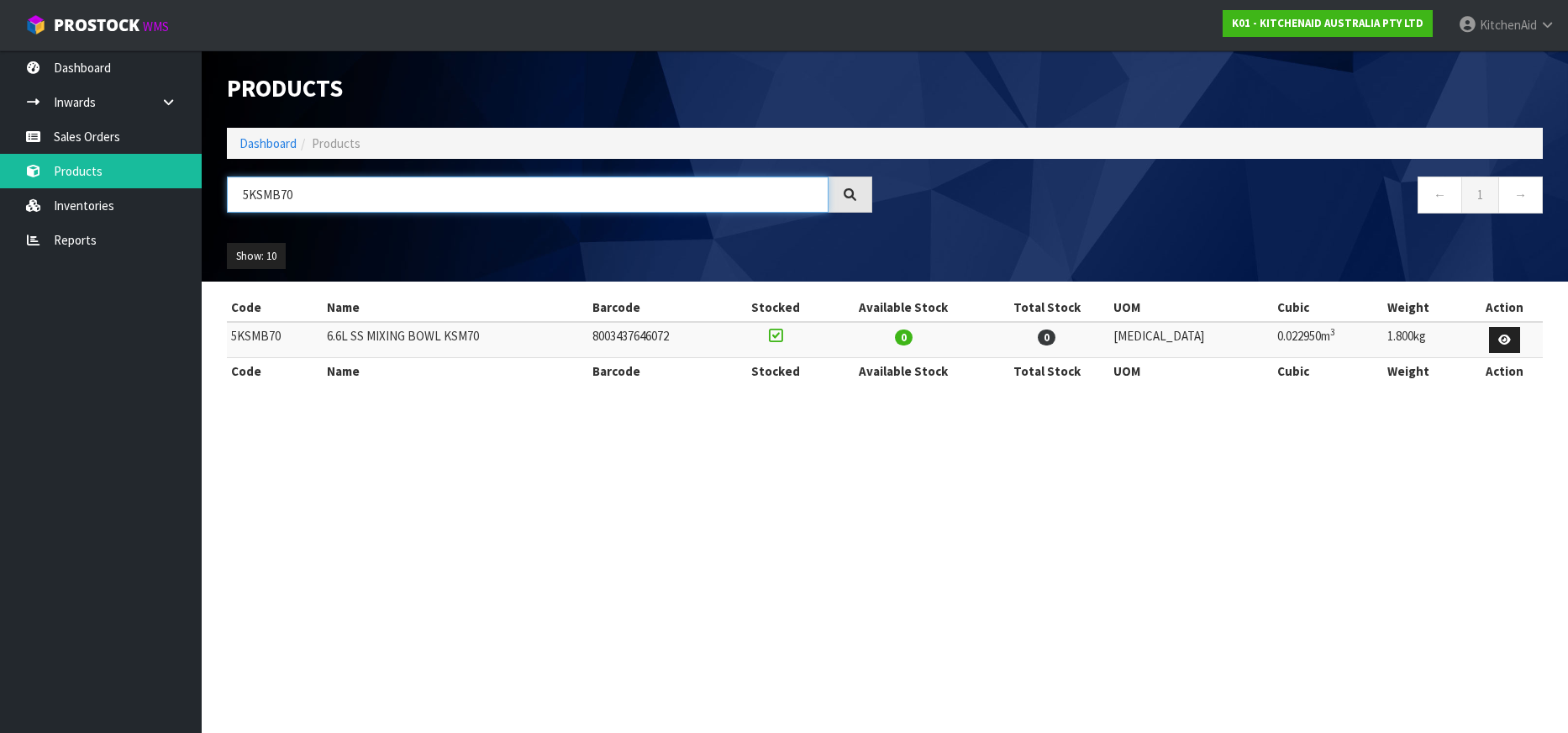
click at [257, 190] on input "5KSMB70" at bounding box center [528, 194] width 602 height 36
click at [264, 193] on input "5KSMB70" at bounding box center [528, 194] width 602 height 36
click at [264, 194] on input "5KSMB70" at bounding box center [528, 194] width 602 height 36
paste input "KA/5KSM180WSAEG"
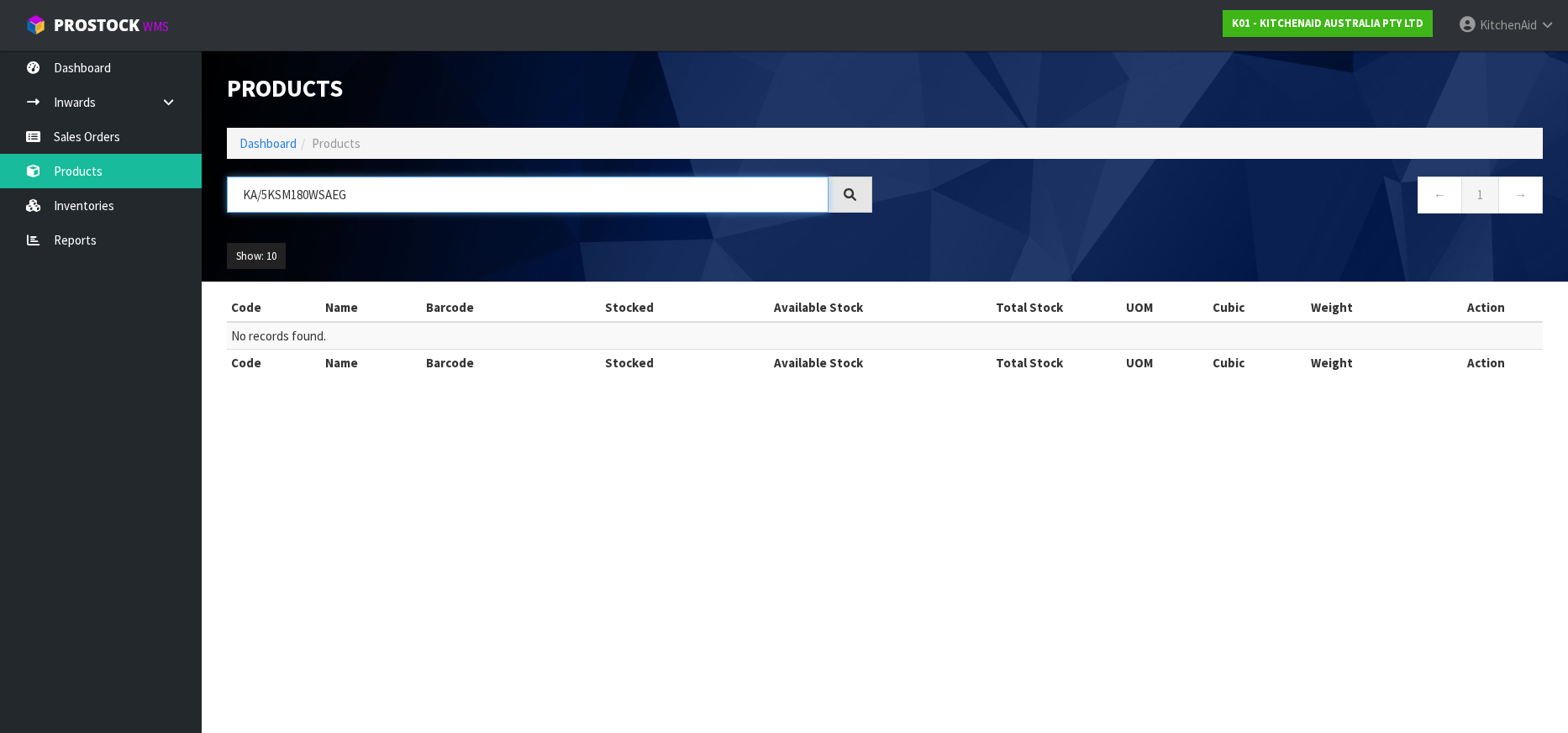
drag, startPoint x: 260, startPoint y: 193, endPoint x: 241, endPoint y: 194, distance: 19.0
click at [241, 194] on input "KA/5KSM180WSAEG" at bounding box center [528, 194] width 602 height 36
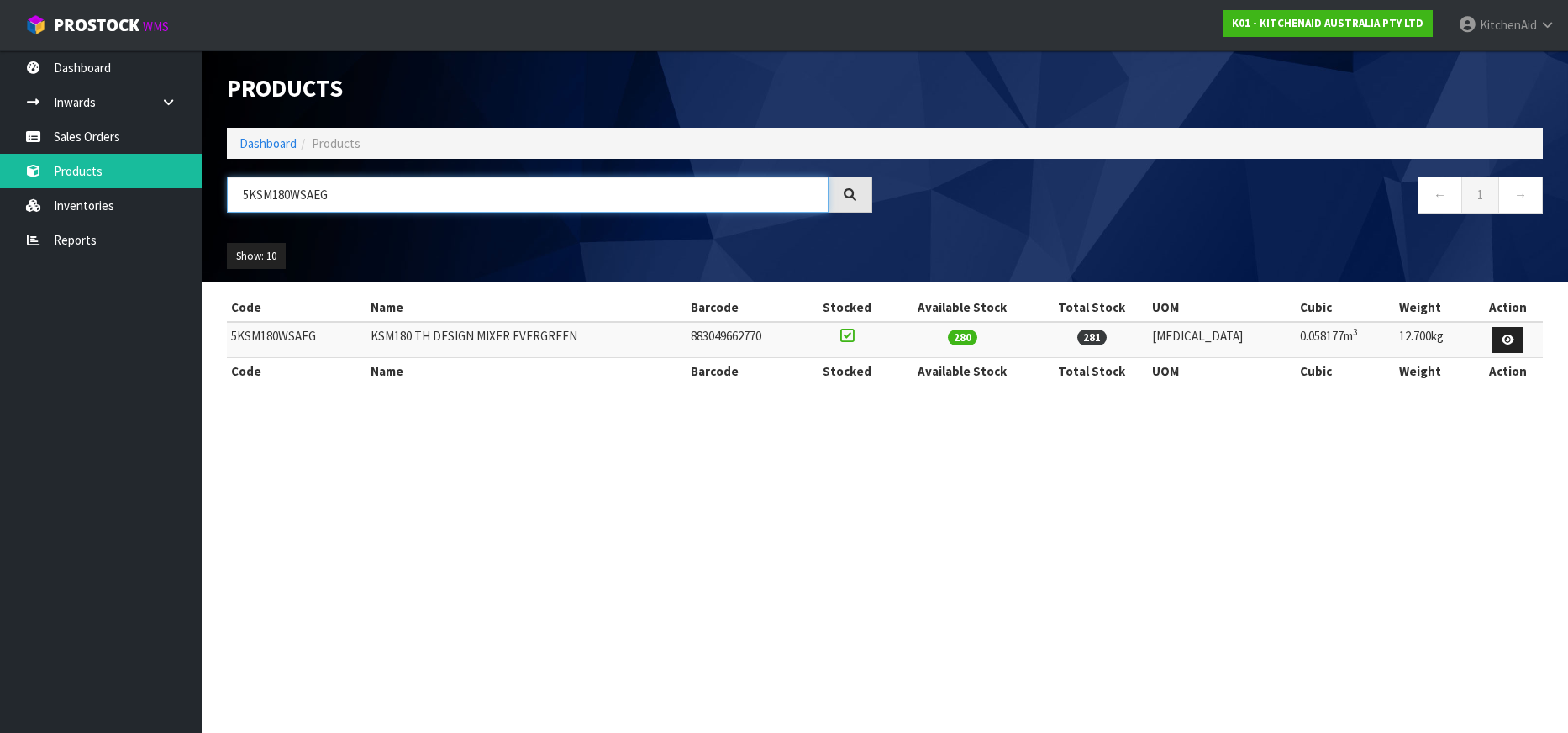
click at [290, 192] on input "5KSM180WSAEG" at bounding box center [528, 194] width 602 height 36
click at [260, 199] on input "5KSM180WSAEG" at bounding box center [528, 194] width 602 height 36
paste input "95PSAOB"
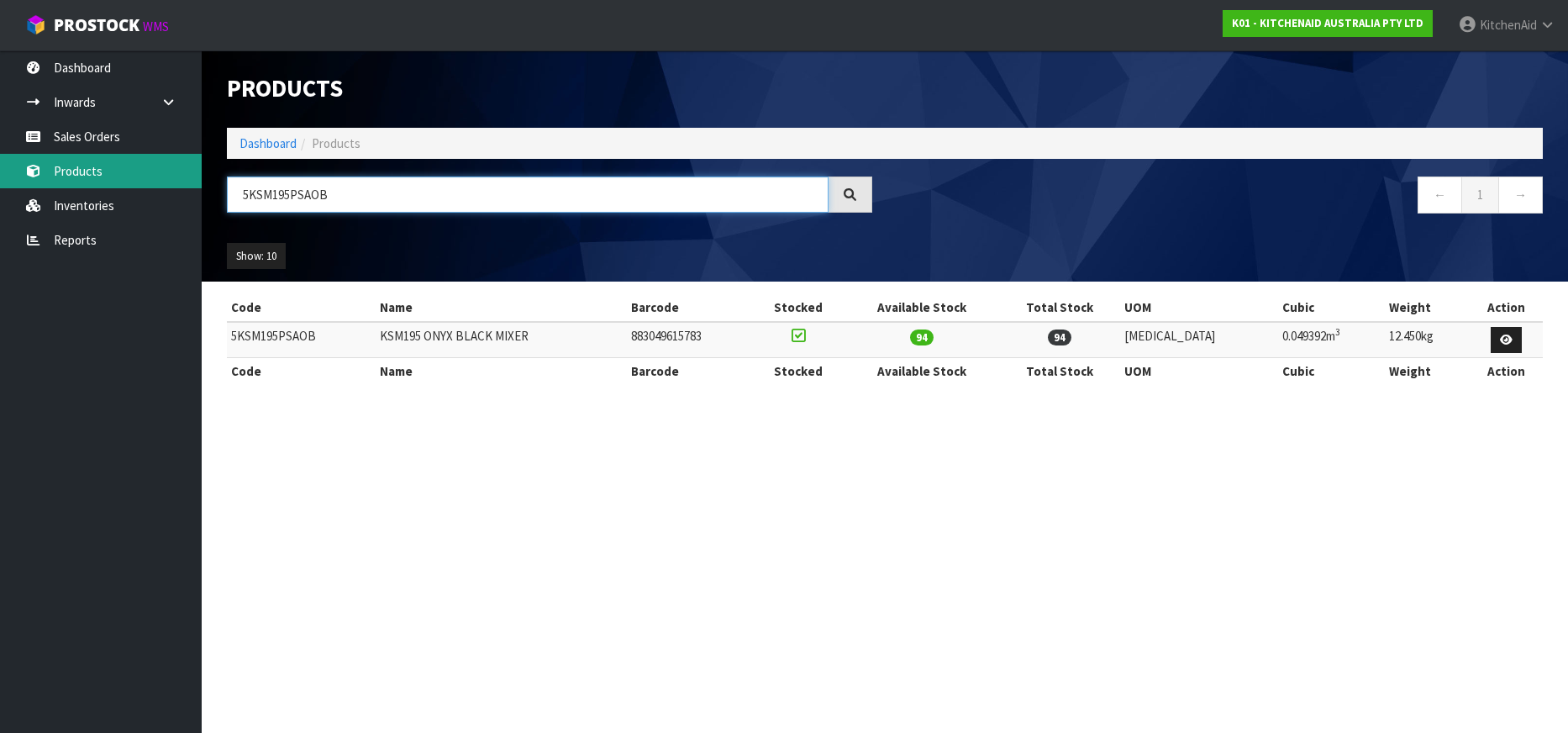
type input "5KSM195PSAOB"
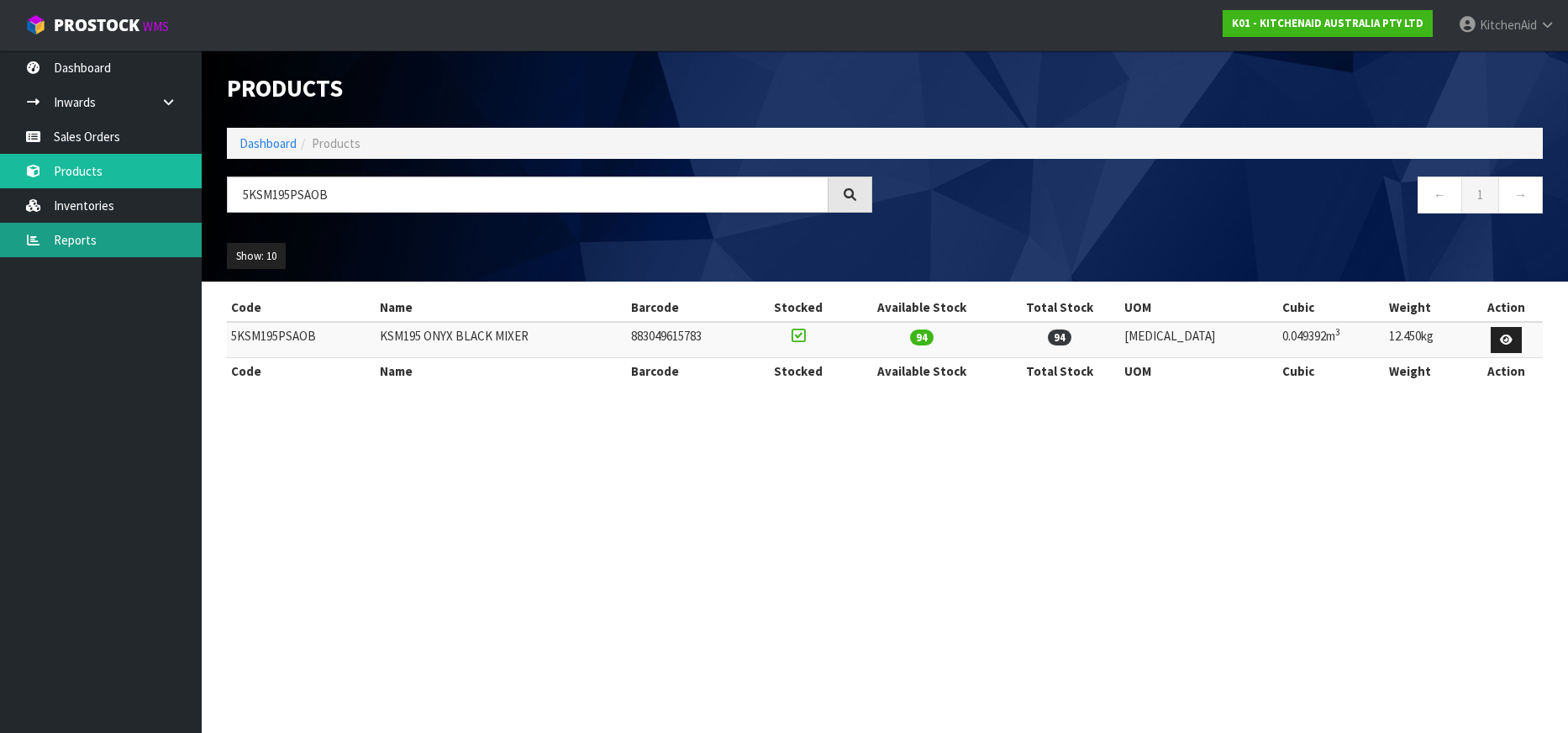
click at [73, 248] on link "Reports" at bounding box center [100, 239] width 201 height 34
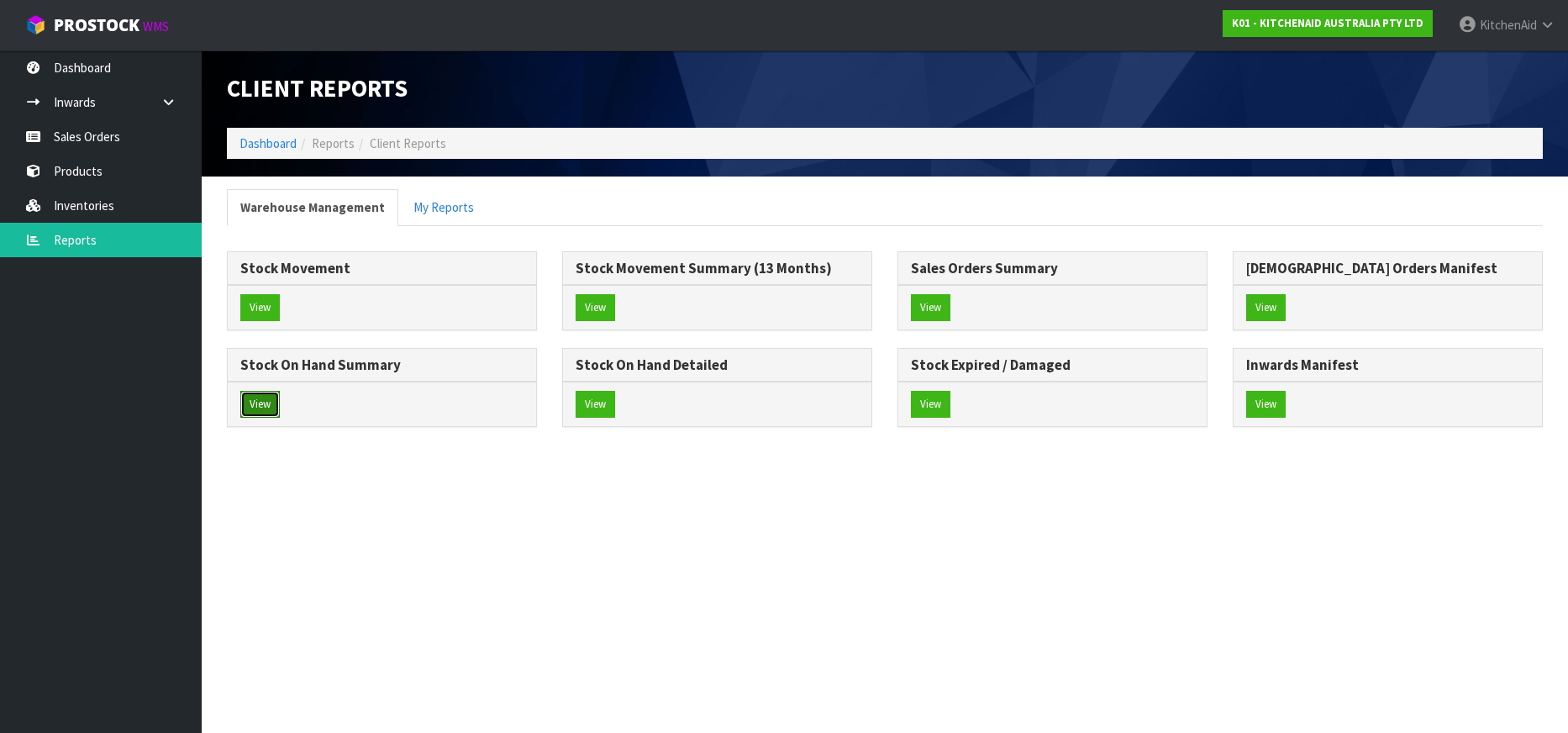
click at [267, 402] on button "View" at bounding box center [260, 404] width 40 height 27
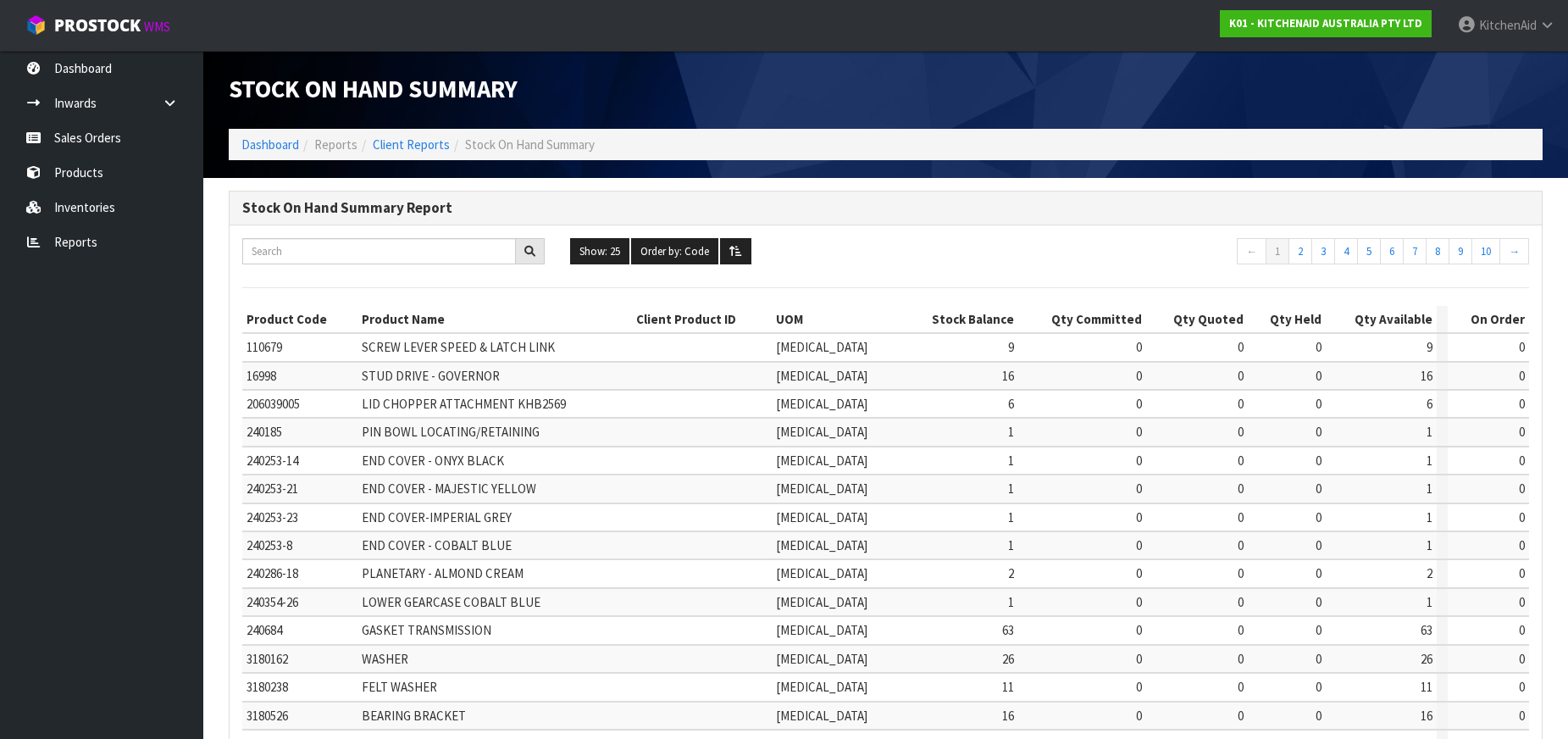
click at [357, 473] on td "240253-14" at bounding box center [300, 460] width 115 height 28
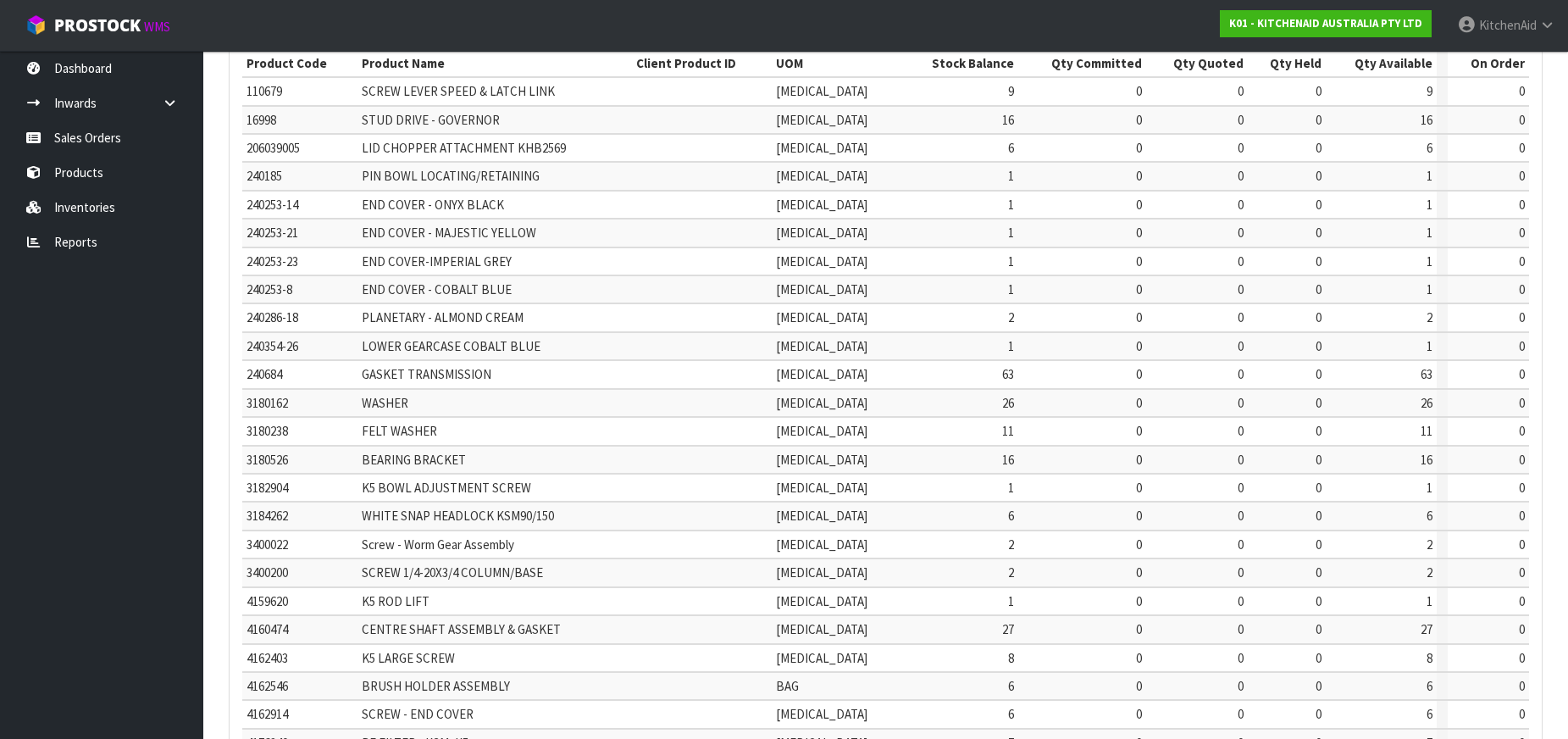
scroll to position [436, 0]
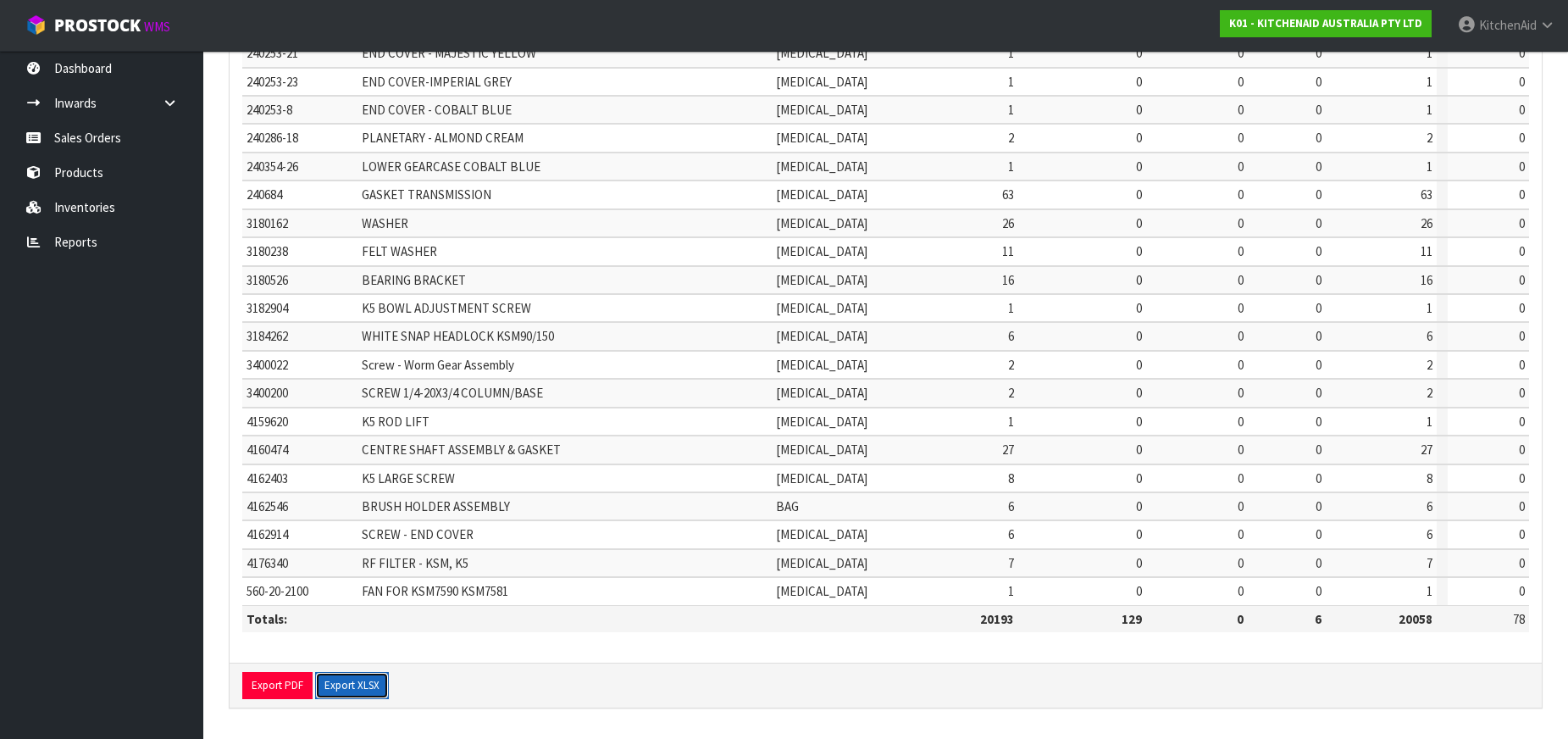
click at [373, 684] on button "Export XLSX" at bounding box center [351, 685] width 74 height 28
click at [93, 176] on link "Products" at bounding box center [101, 172] width 203 height 35
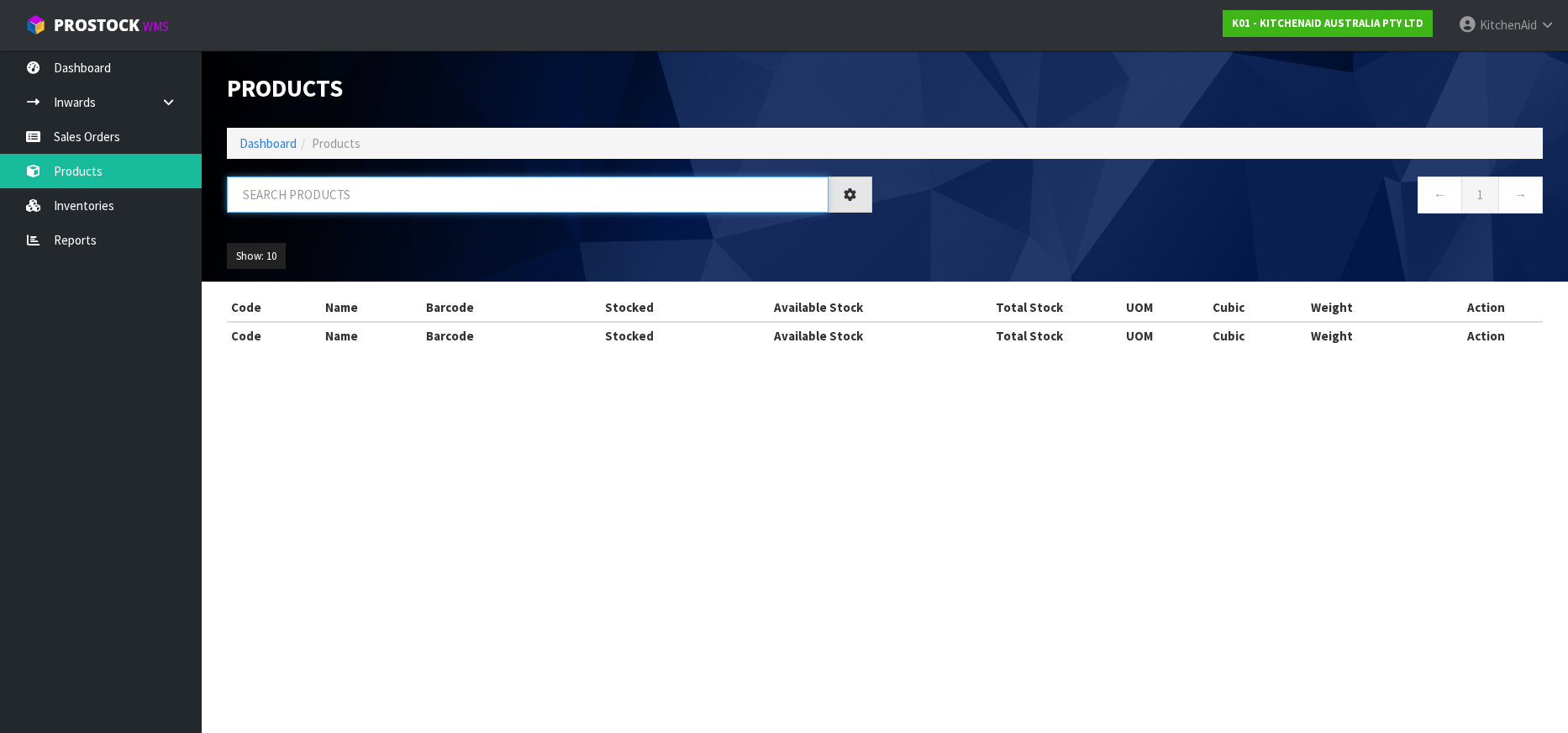
click at [279, 205] on input "text" at bounding box center [528, 194] width 602 height 36
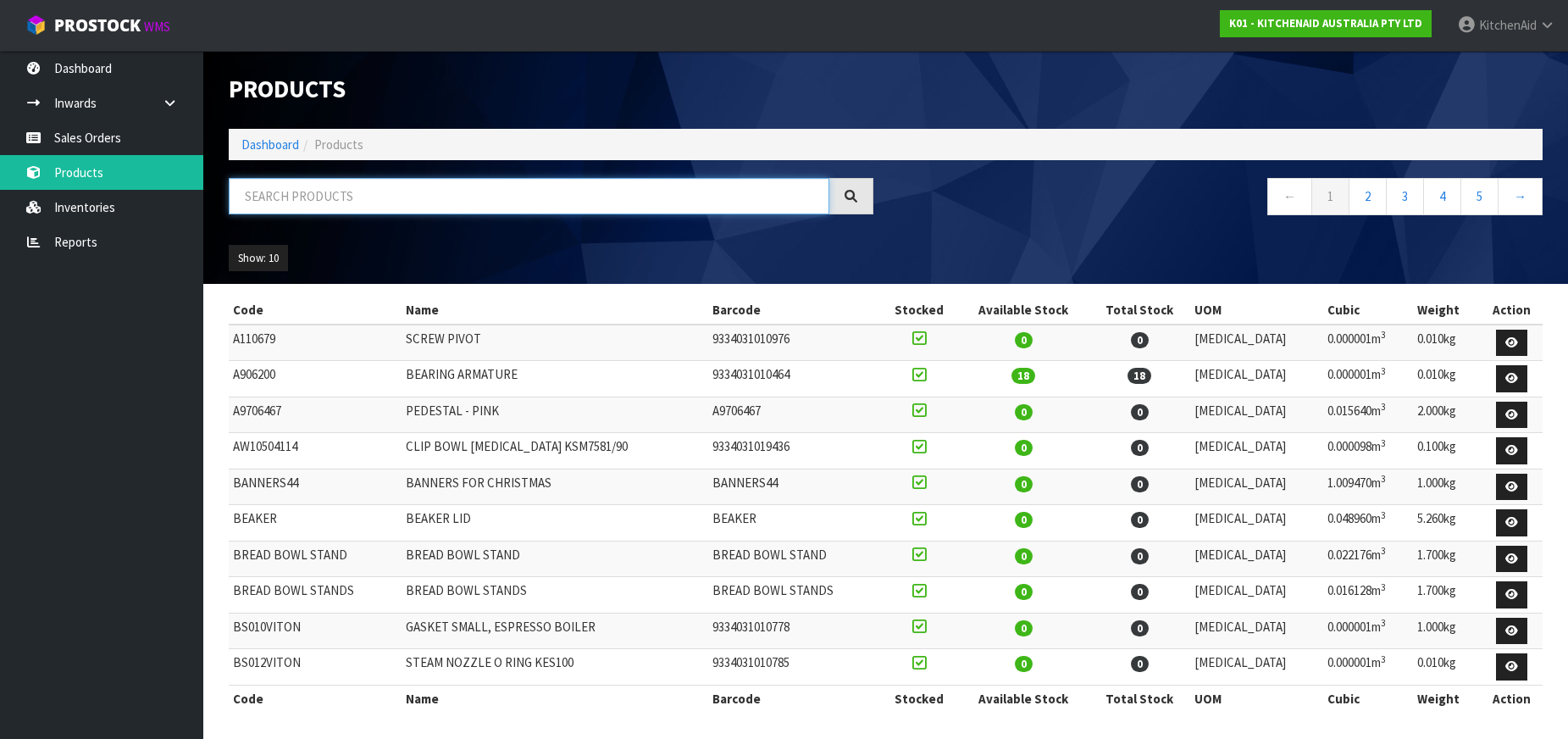
paste input "5KSM195PSAJP"
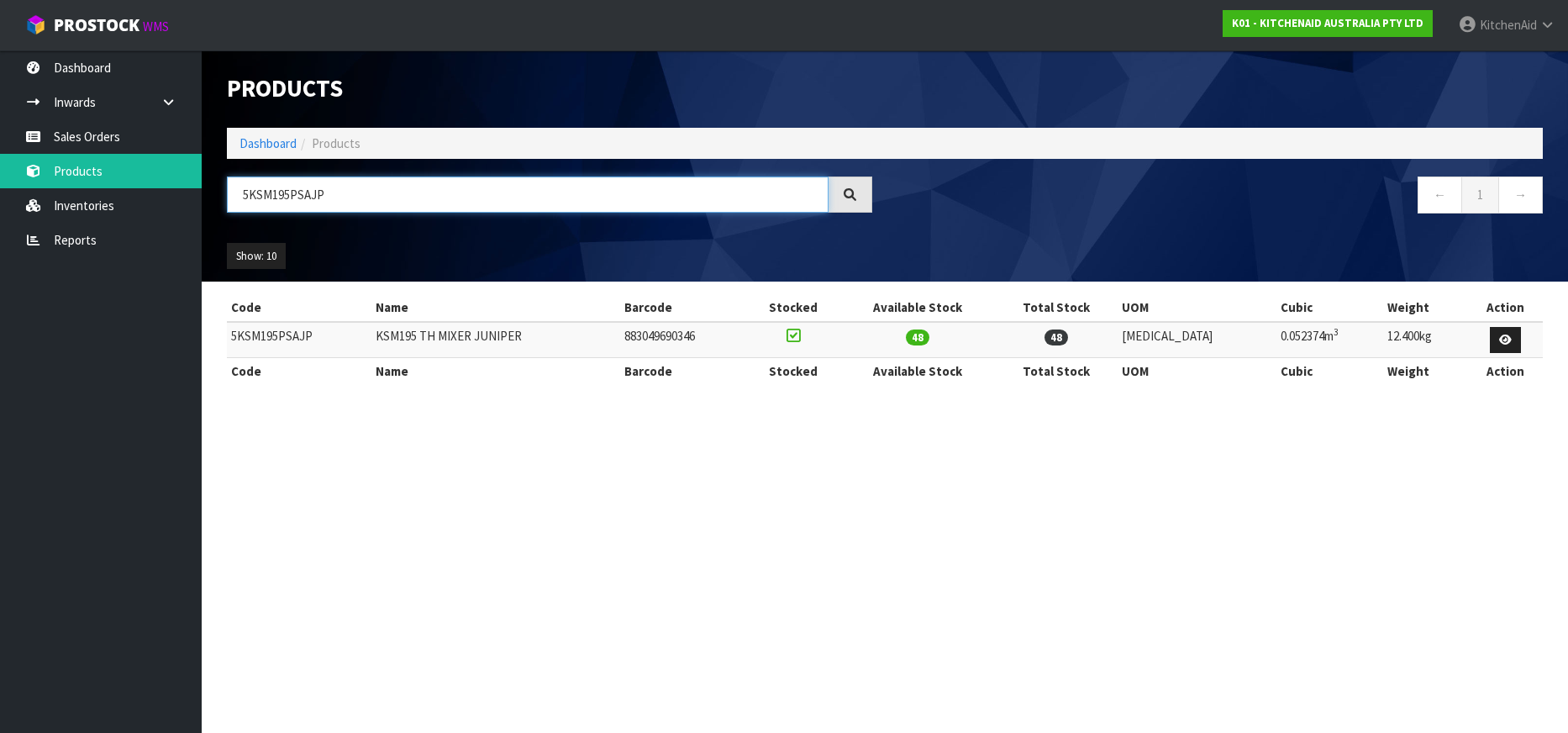
click at [277, 197] on input "5KSM195PSAJP" at bounding box center [528, 194] width 602 height 36
paste input "PL"
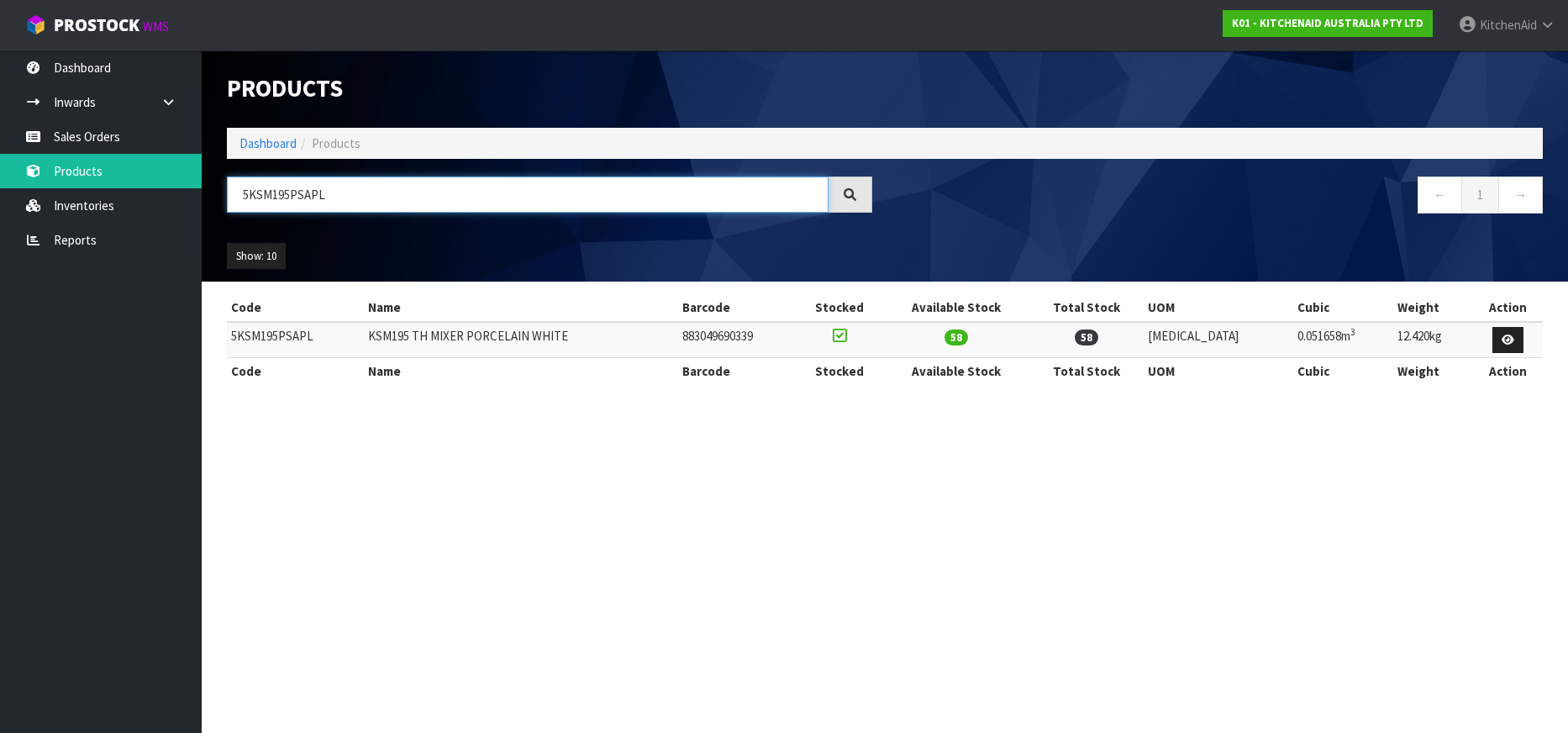
click at [279, 202] on input "5KSM195PSAPL" at bounding box center [528, 194] width 602 height 36
click at [339, 196] on input "5KSM195PSAPL" at bounding box center [528, 194] width 602 height 36
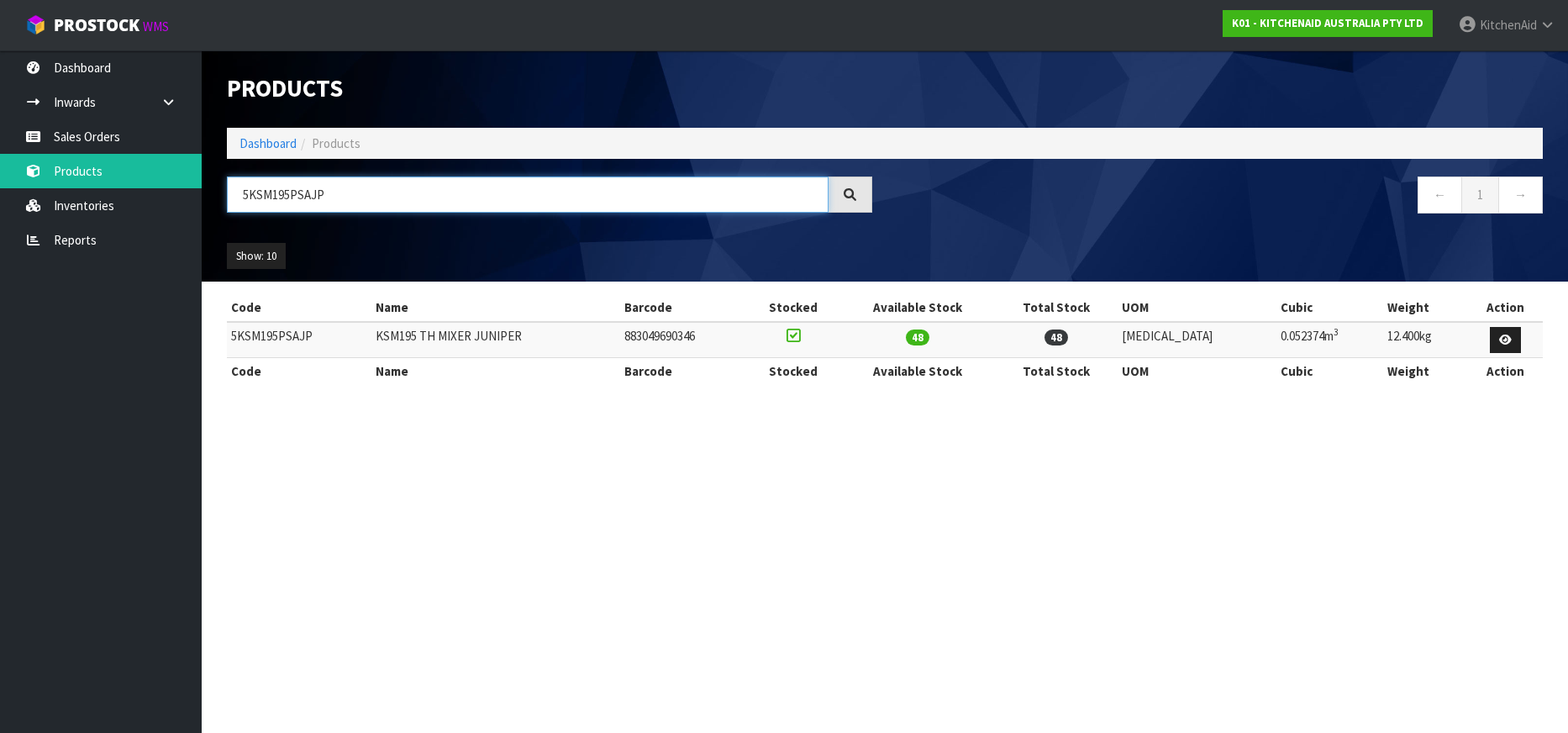
click at [362, 192] on input "5KSM195PSAJP" at bounding box center [528, 194] width 602 height 36
click at [272, 193] on input "5KSM195PSAJP" at bounding box center [528, 194] width 602 height 36
type input "5KSM195PSAJP"
click at [380, 192] on input "5KSM195PSAJP" at bounding box center [528, 194] width 602 height 36
